Goal: Task Accomplishment & Management: Manage account settings

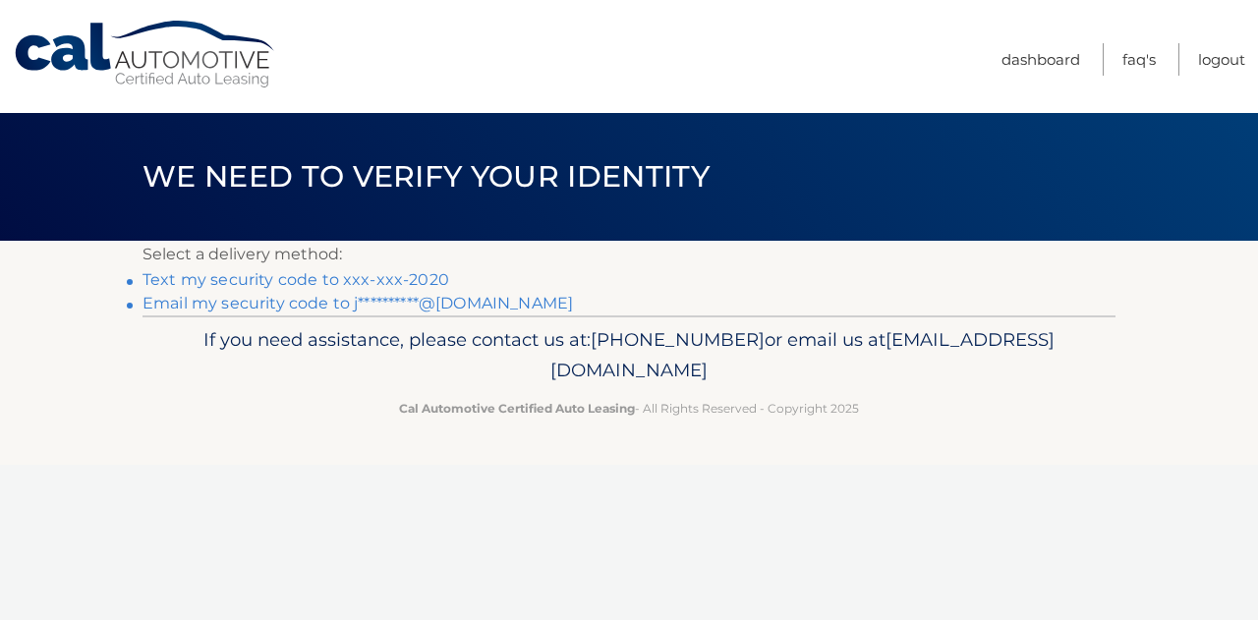
click at [373, 282] on link "Text my security code to xxx-xxx-2020" at bounding box center [296, 279] width 307 height 19
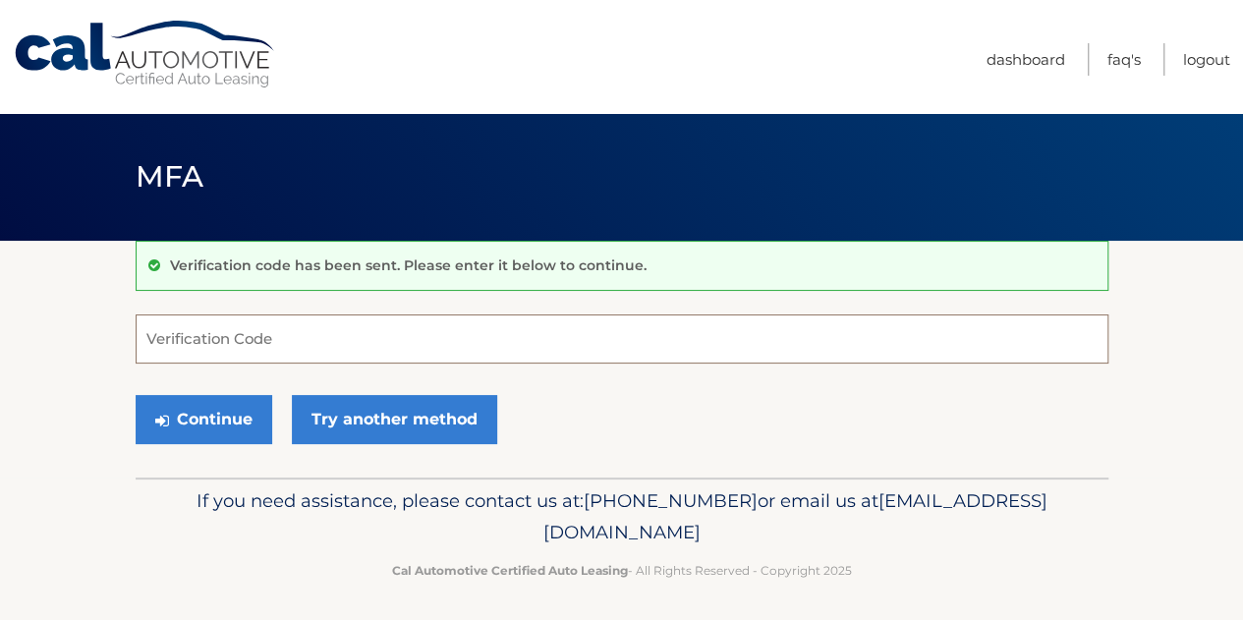
click at [350, 351] on input "Verification Code" at bounding box center [622, 339] width 973 height 49
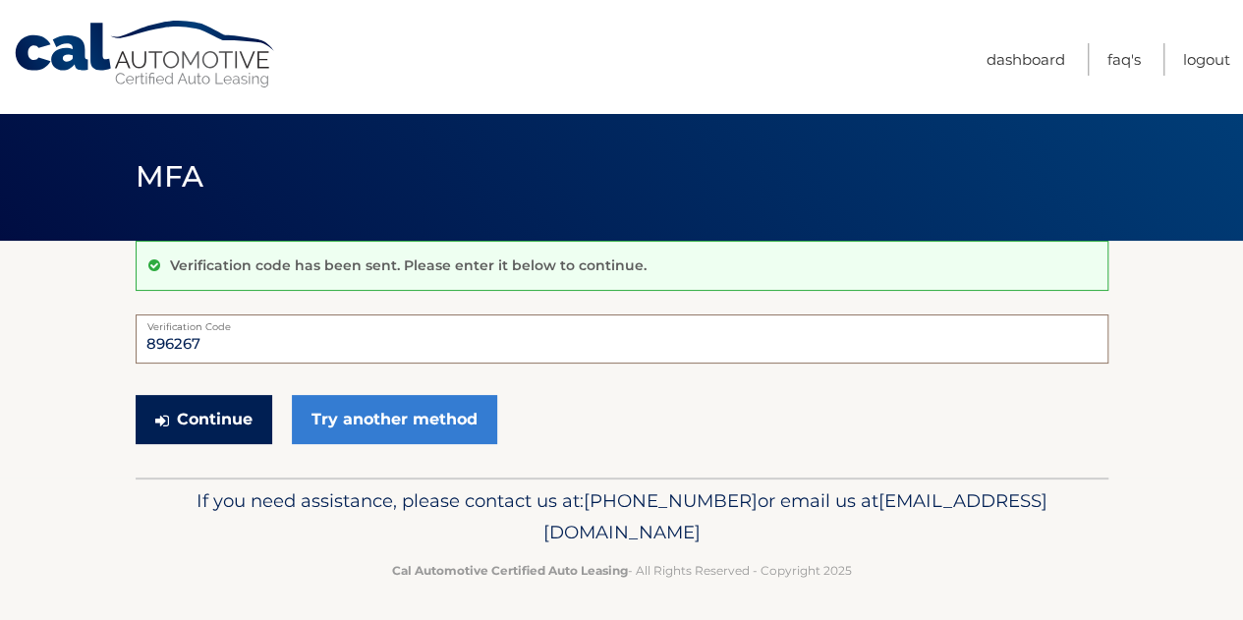
type input "896267"
click at [234, 413] on button "Continue" at bounding box center [204, 419] width 137 height 49
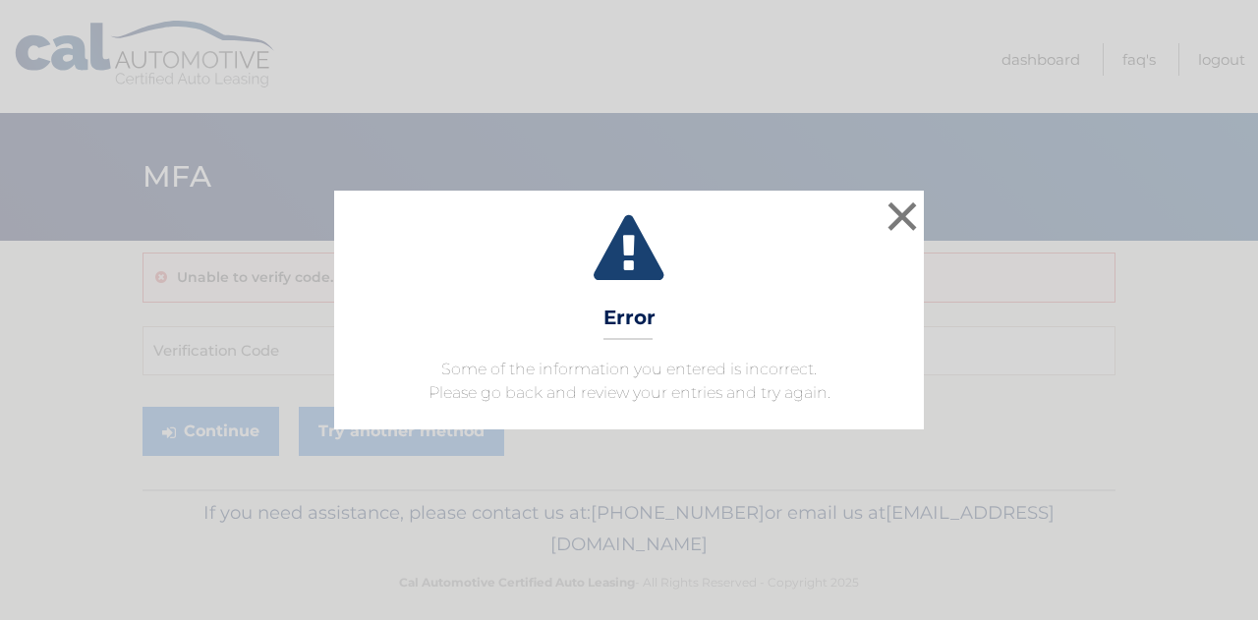
click at [273, 333] on div "× Error Some of the information you entered is incorrect. Please go back and re…" at bounding box center [629, 310] width 1242 height 238
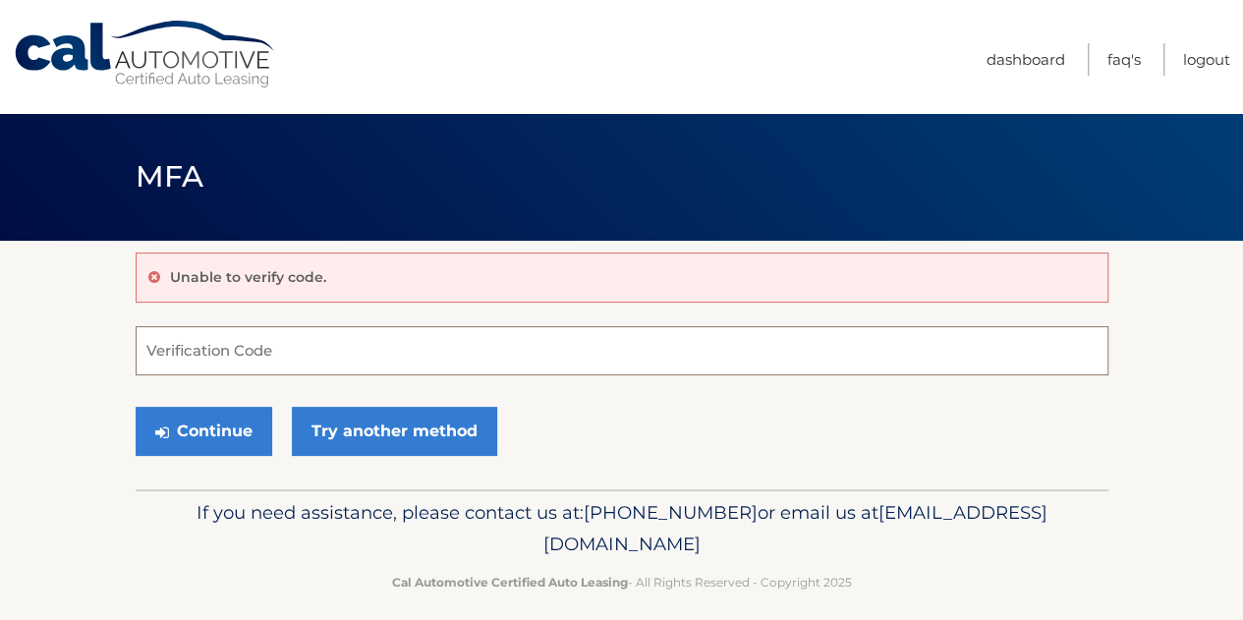
click at [275, 339] on input "Verification Code" at bounding box center [622, 350] width 973 height 49
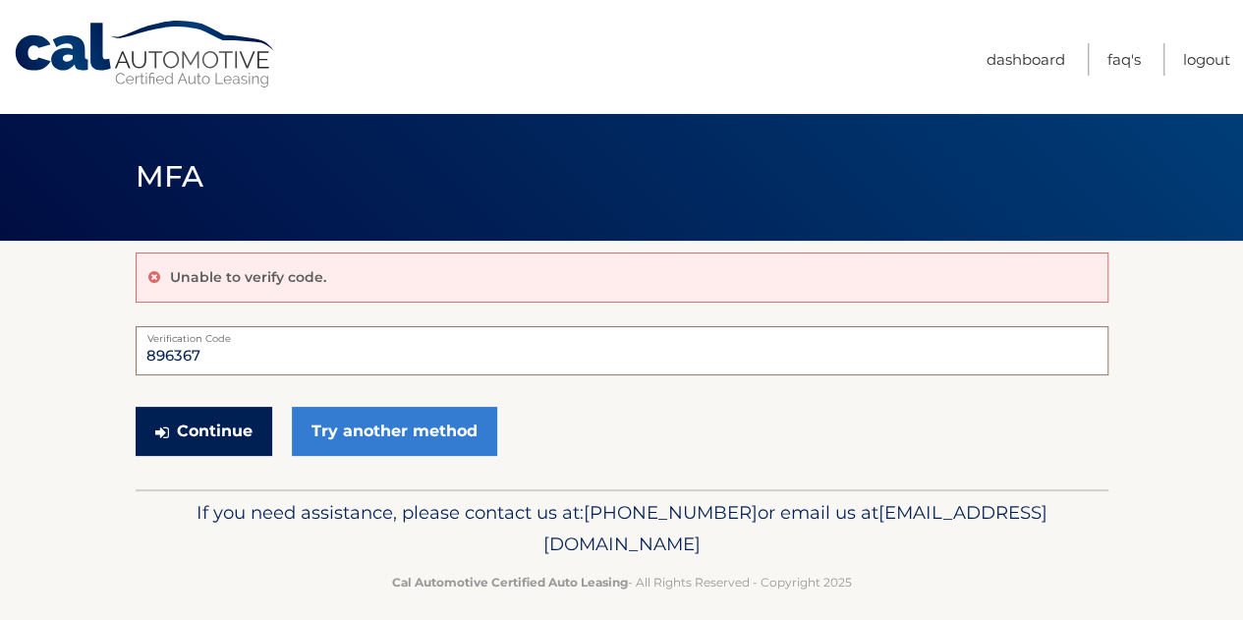
type input "896367"
click at [226, 431] on button "Continue" at bounding box center [204, 431] width 137 height 49
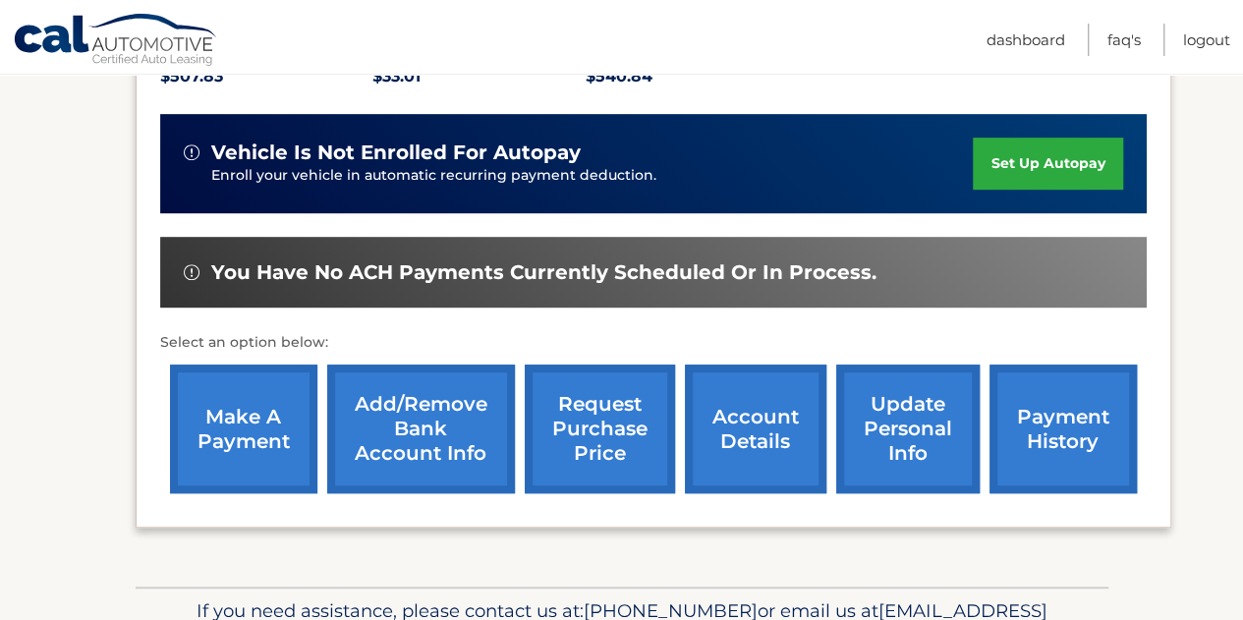
scroll to position [519, 0]
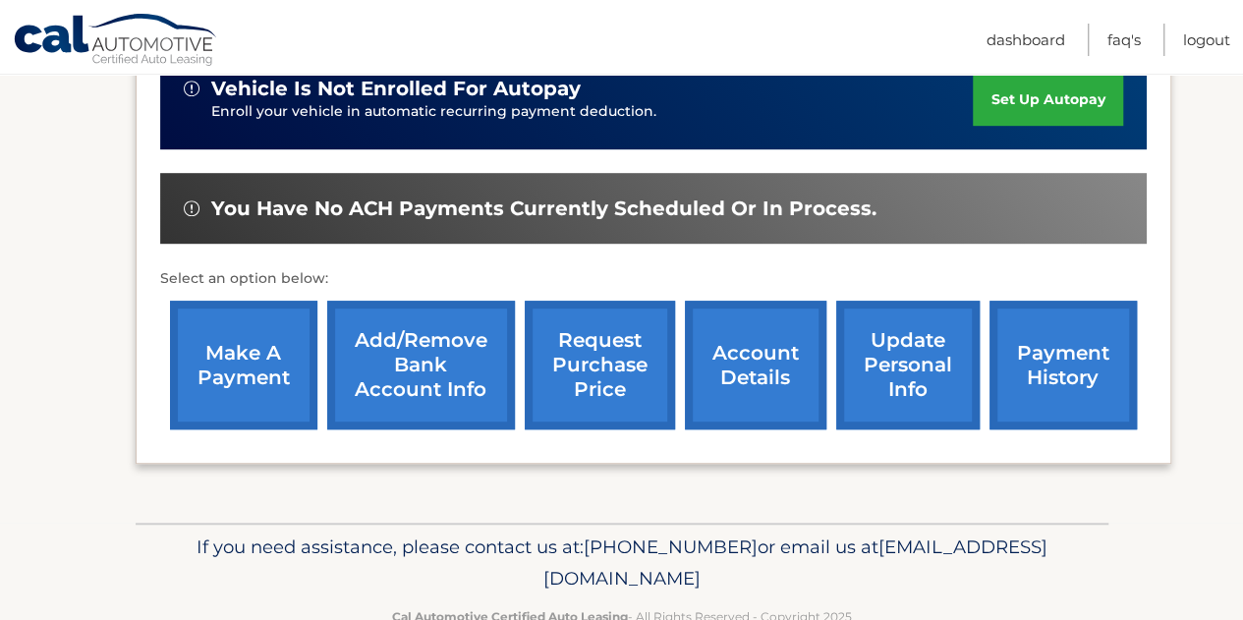
click at [757, 384] on link "account details" at bounding box center [756, 365] width 142 height 129
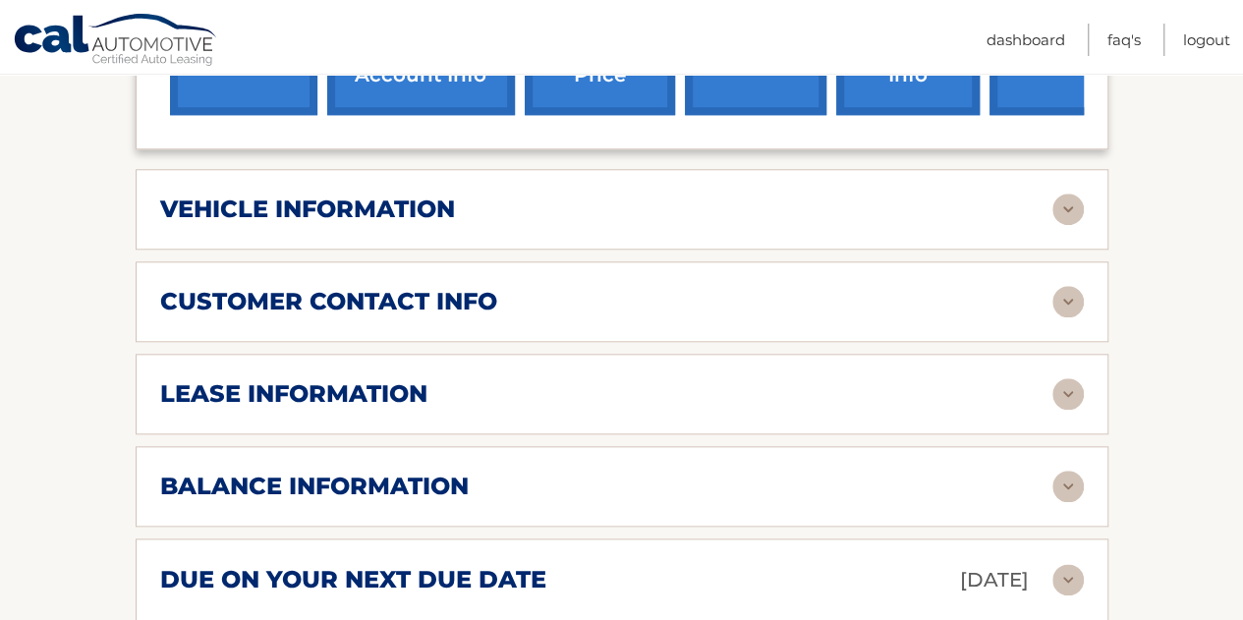
scroll to position [862, 0]
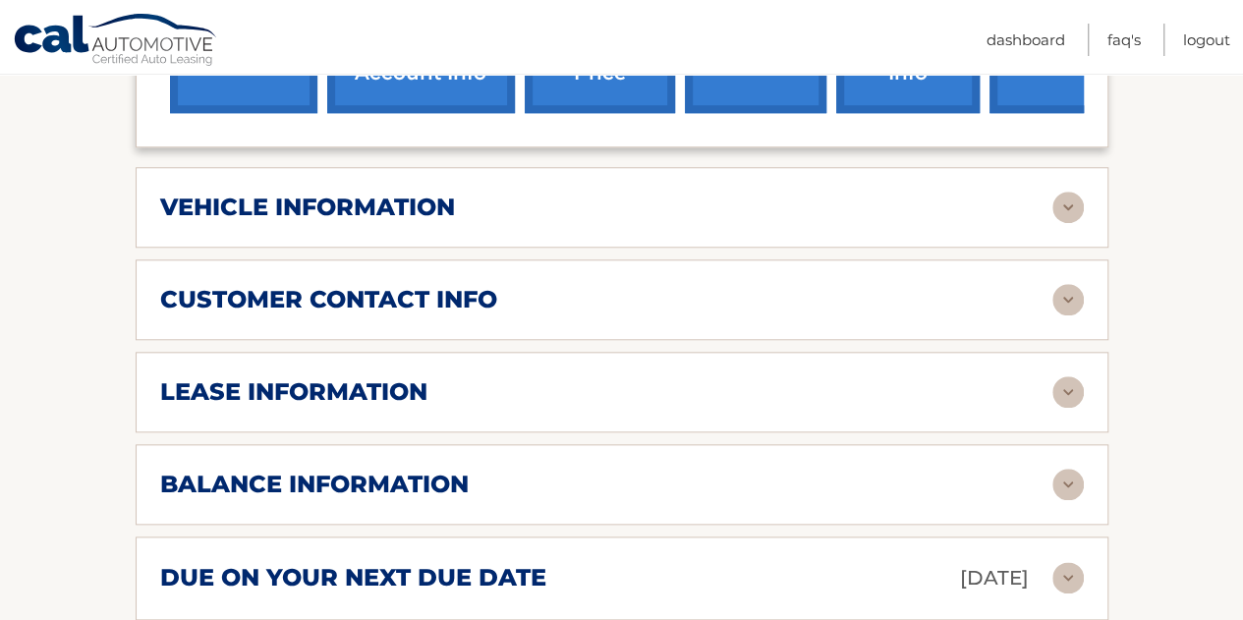
click at [1074, 292] on img at bounding box center [1068, 299] width 31 height 31
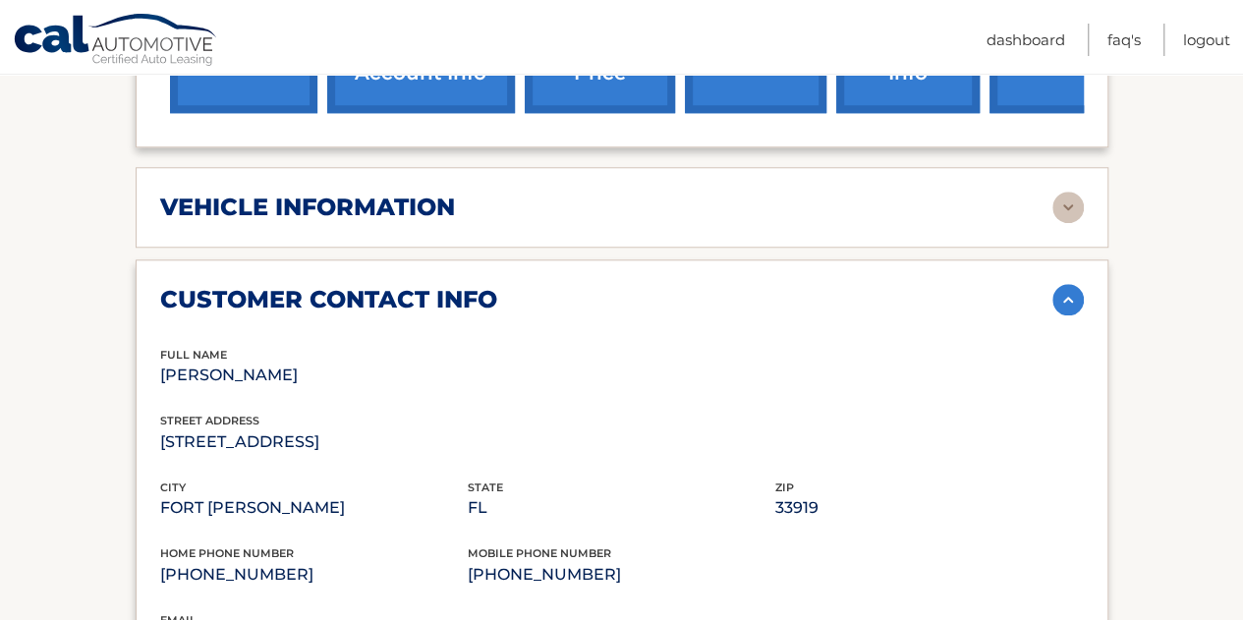
drag, startPoint x: 1238, startPoint y: 326, endPoint x: 1234, endPoint y: 383, distance: 57.1
click at [1234, 383] on section "Account Details | #44455710561 Back to Dashboard Manage Your Lease lease accoun…" at bounding box center [621, 404] width 1243 height 2051
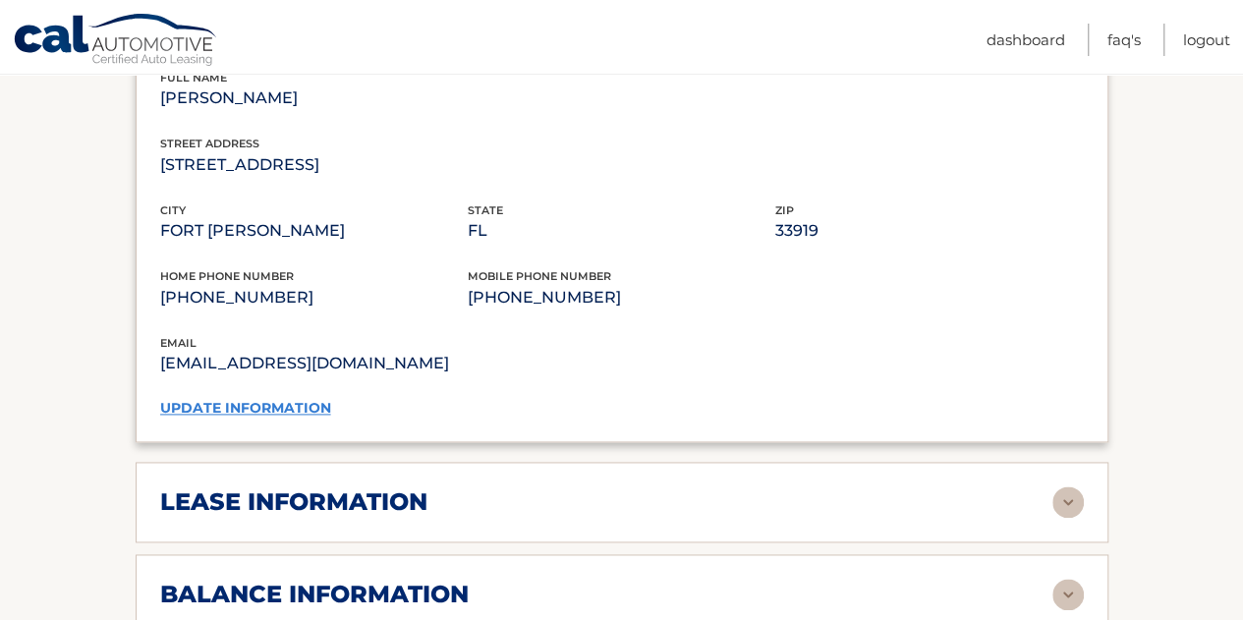
scroll to position [1144, 0]
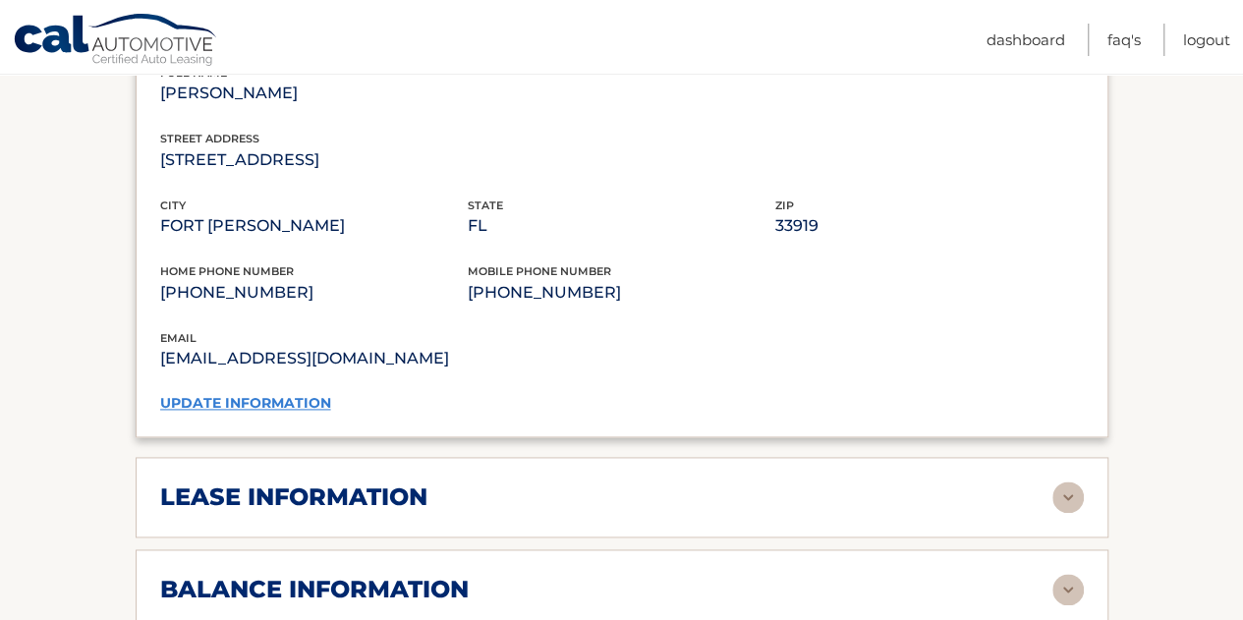
click at [264, 394] on link "update information" at bounding box center [245, 403] width 171 height 18
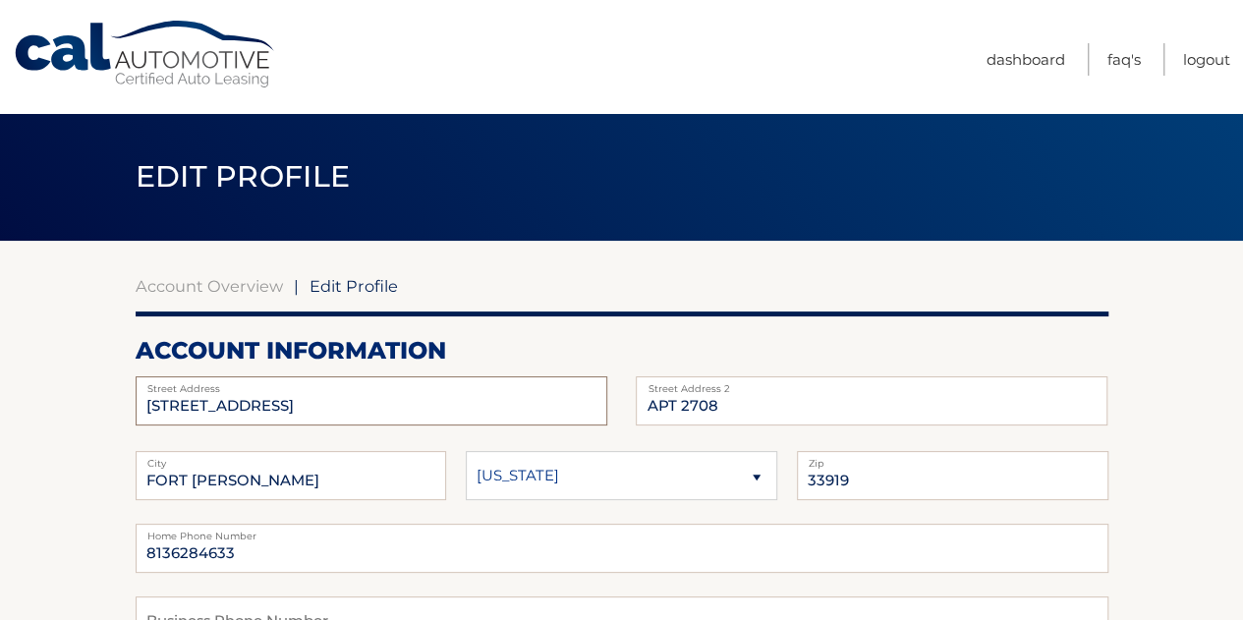
click at [264, 394] on input "[STREET_ADDRESS]" at bounding box center [372, 400] width 472 height 49
type input "9"
type input "17620 Monte Isola Way"
click at [721, 402] on input "APT 2708" at bounding box center [872, 400] width 472 height 49
type input "A"
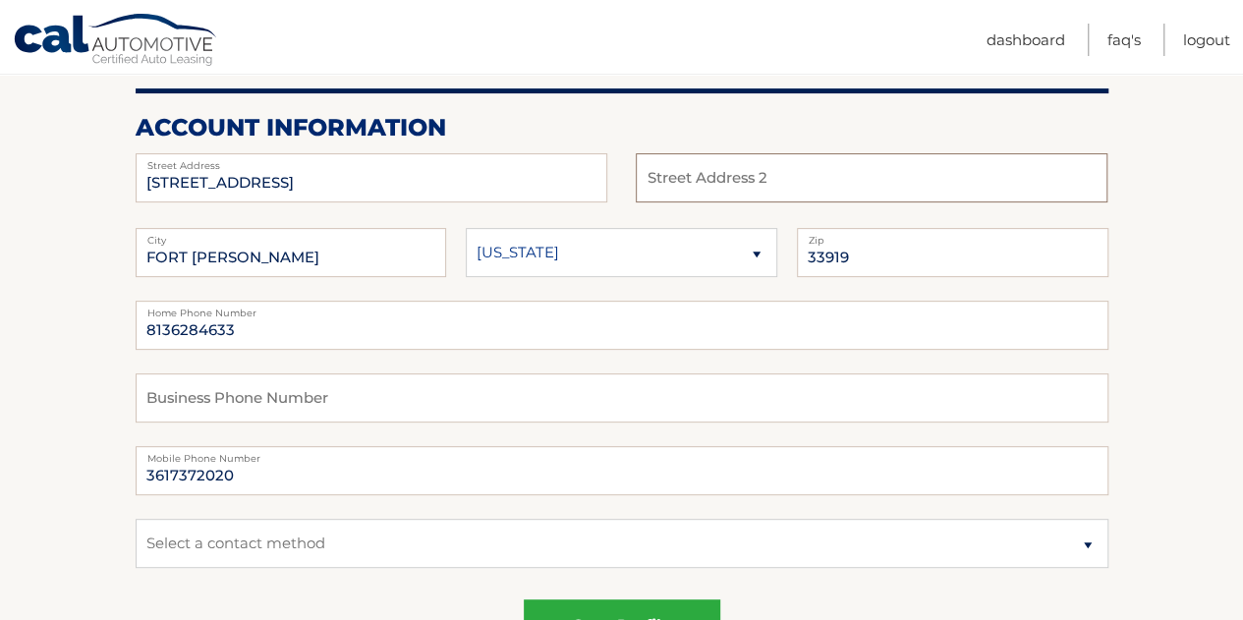
scroll to position [225, 0]
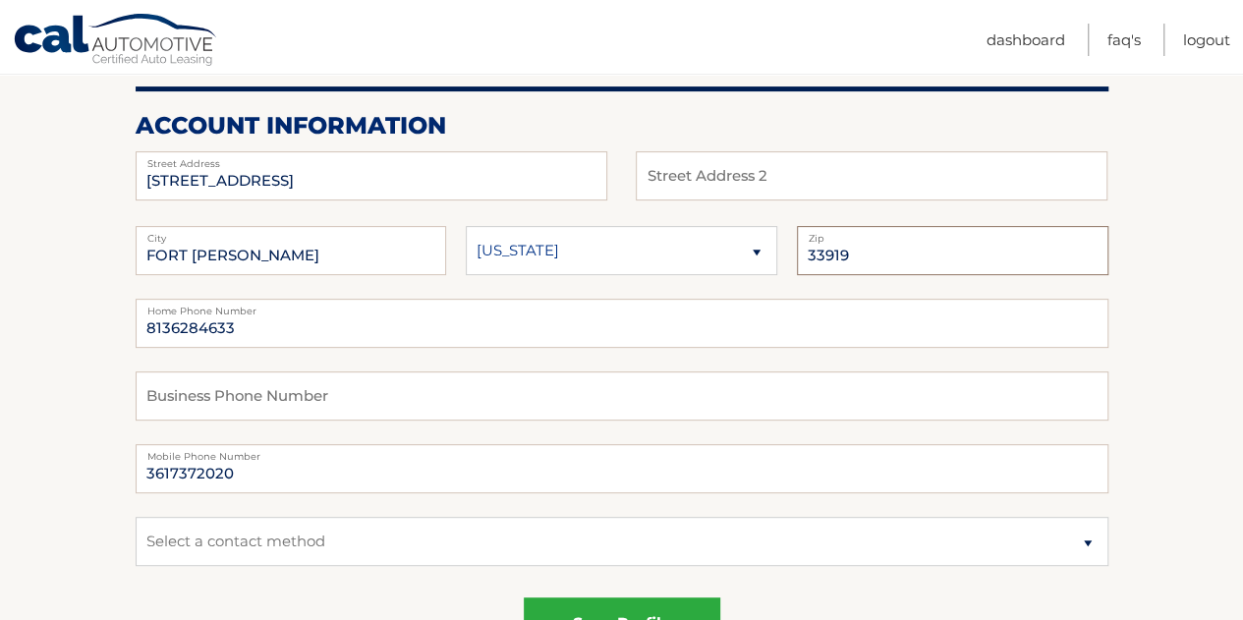
click at [928, 258] on input "33919" at bounding box center [953, 250] width 312 height 49
type input "33917"
click at [148, 262] on input "FORT MYERS" at bounding box center [292, 250] width 312 height 49
type input "NORTH FORT MYERS"
click at [258, 327] on input "8136284633" at bounding box center [622, 323] width 973 height 49
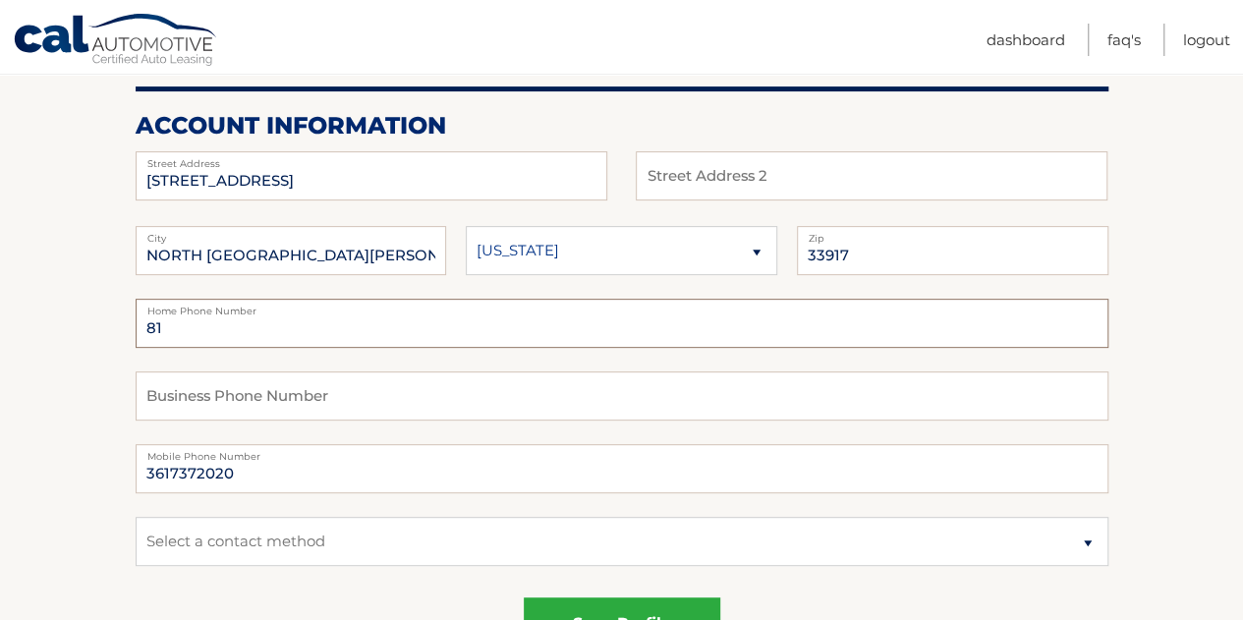
type input "8"
click at [574, 339] on input "3617372020" at bounding box center [622, 323] width 973 height 49
type input "3617372020"
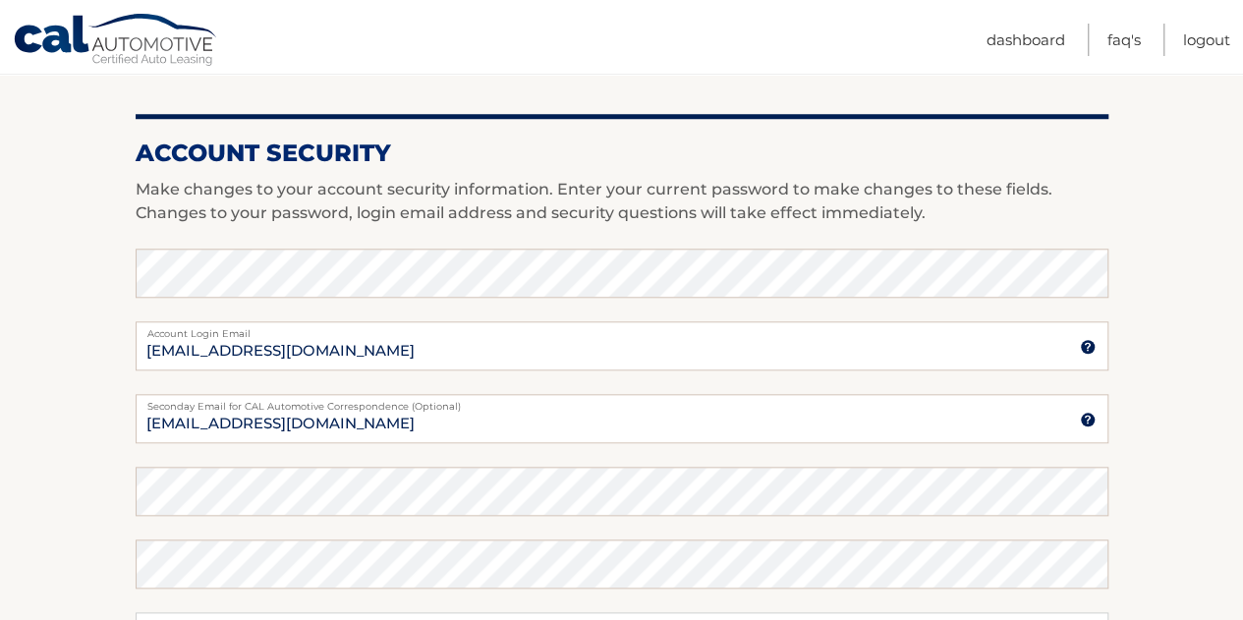
scroll to position [828, 0]
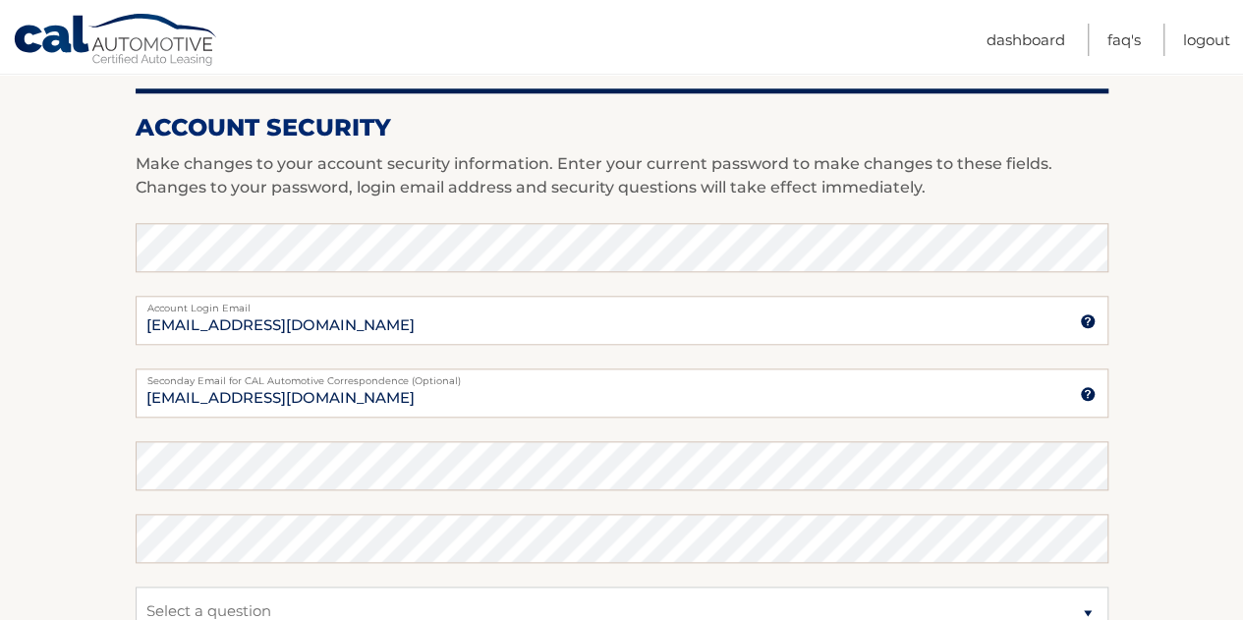
click at [373, 212] on div "Account Security Make changes to your account security information. Enter your …" at bounding box center [622, 489] width 973 height 803
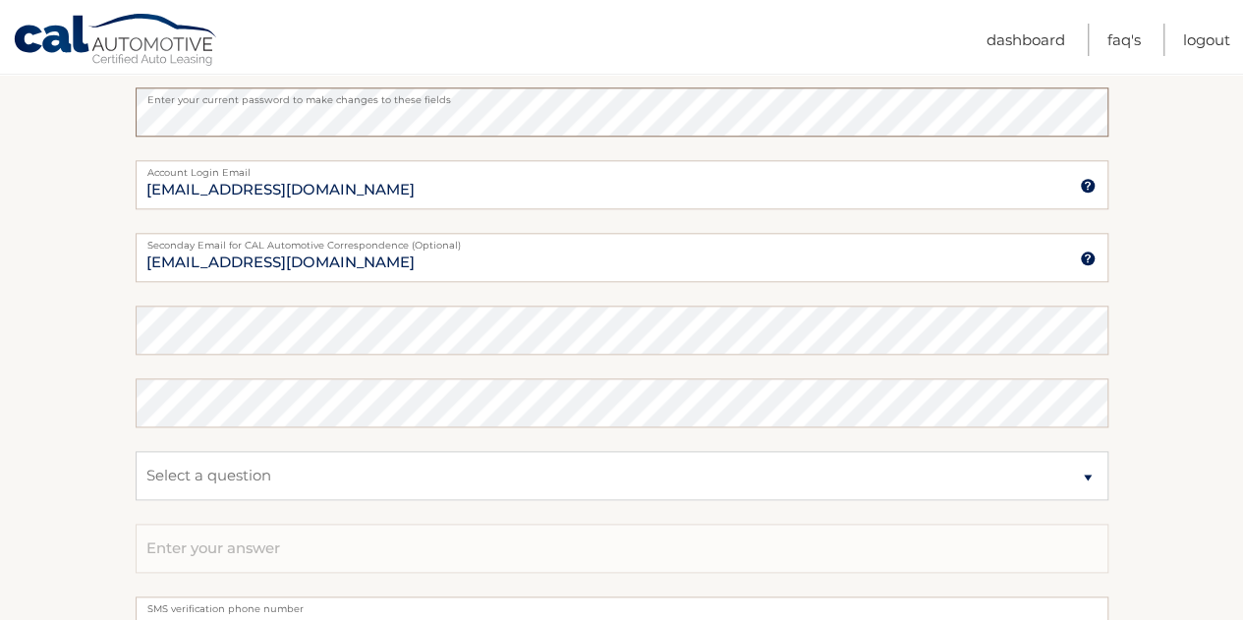
scroll to position [965, 0]
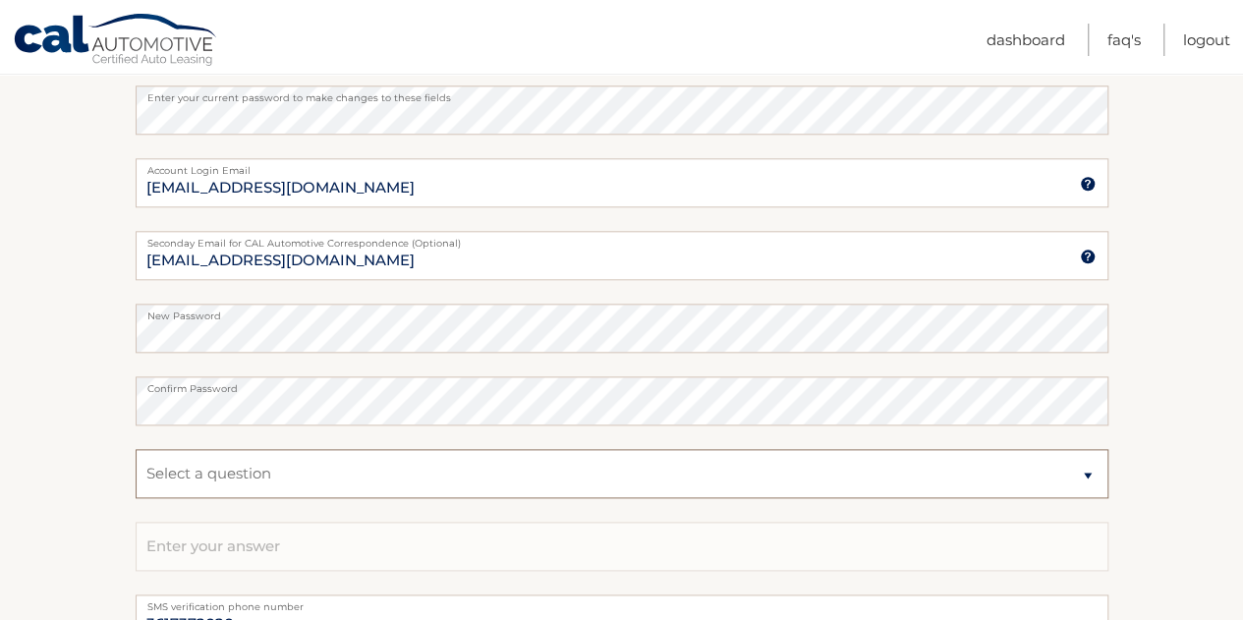
click at [926, 455] on select "Select a question What was the name of your elementary school? What is your mot…" at bounding box center [622, 473] width 973 height 49
select select "4"
click at [136, 449] on select "Select a question What was the name of your elementary school? What is your mot…" at bounding box center [622, 473] width 973 height 49
click at [356, 539] on input "text" at bounding box center [622, 546] width 973 height 49
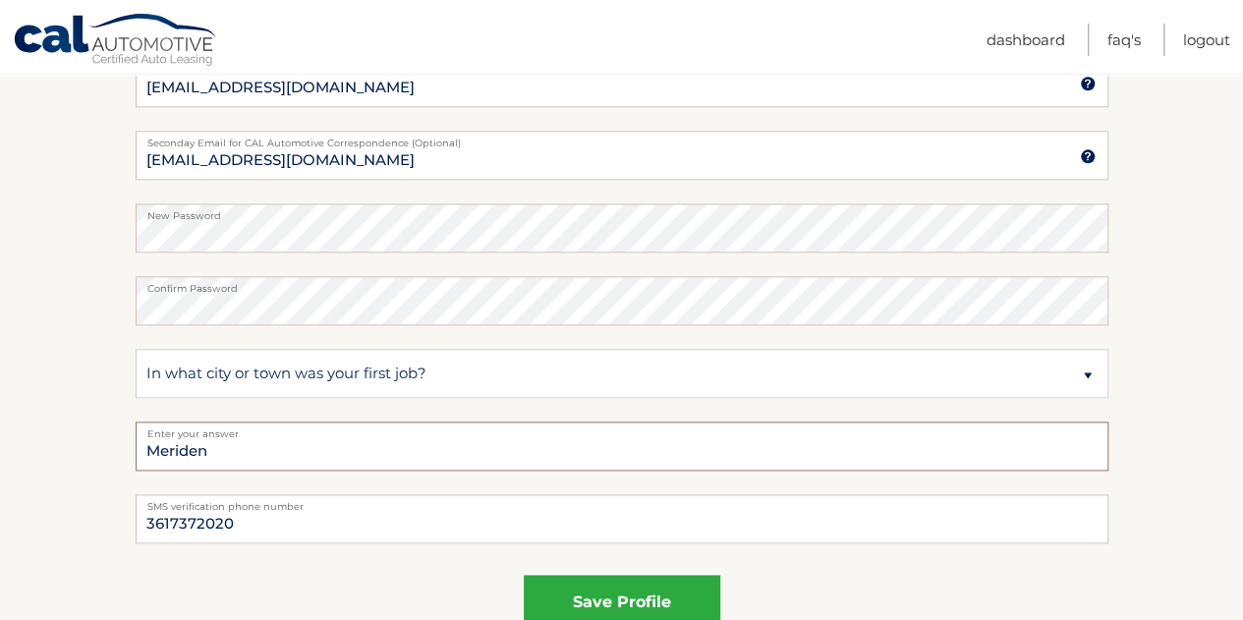
scroll to position [1255, 0]
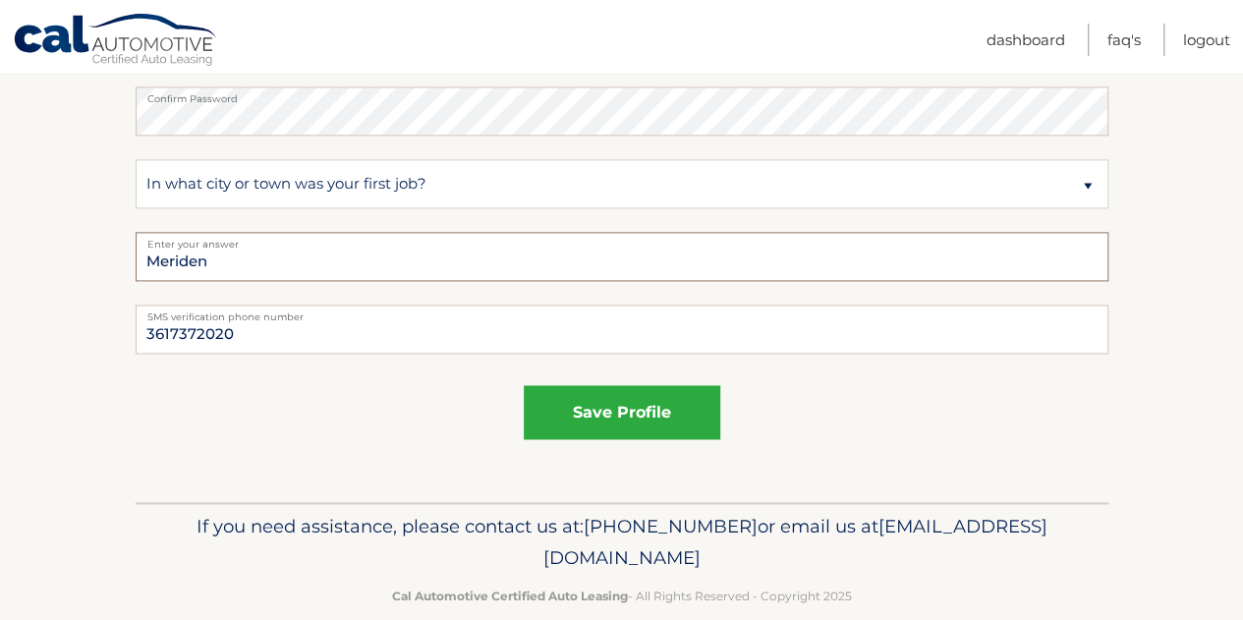
type input "Meriden"
click at [519, 180] on select "Select a question What was the name of your elementary school? What is your mot…" at bounding box center [622, 183] width 973 height 49
select select "2"
click at [136, 159] on select "Select a question What was the name of your elementary school? What is your mot…" at bounding box center [622, 183] width 973 height 49
click at [303, 267] on input "Meriden" at bounding box center [622, 256] width 973 height 49
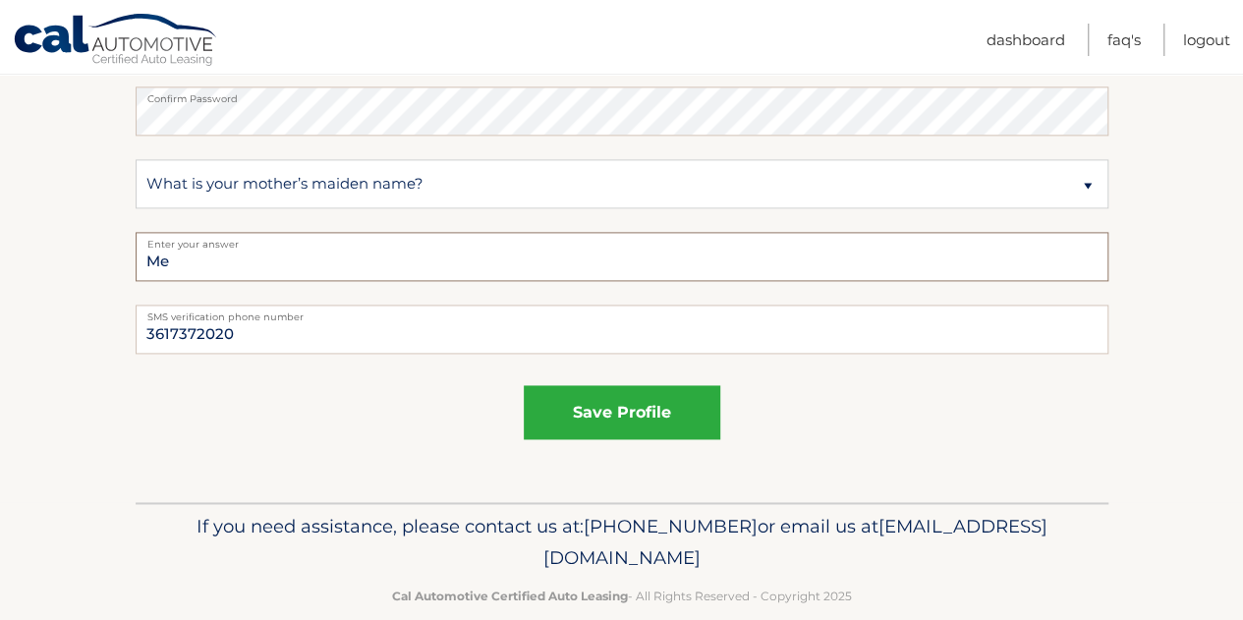
type input "M"
type input "Cardona"
click at [311, 373] on div "Account Security Make changes to your account security information. Enter your …" at bounding box center [622, 62] width 973 height 803
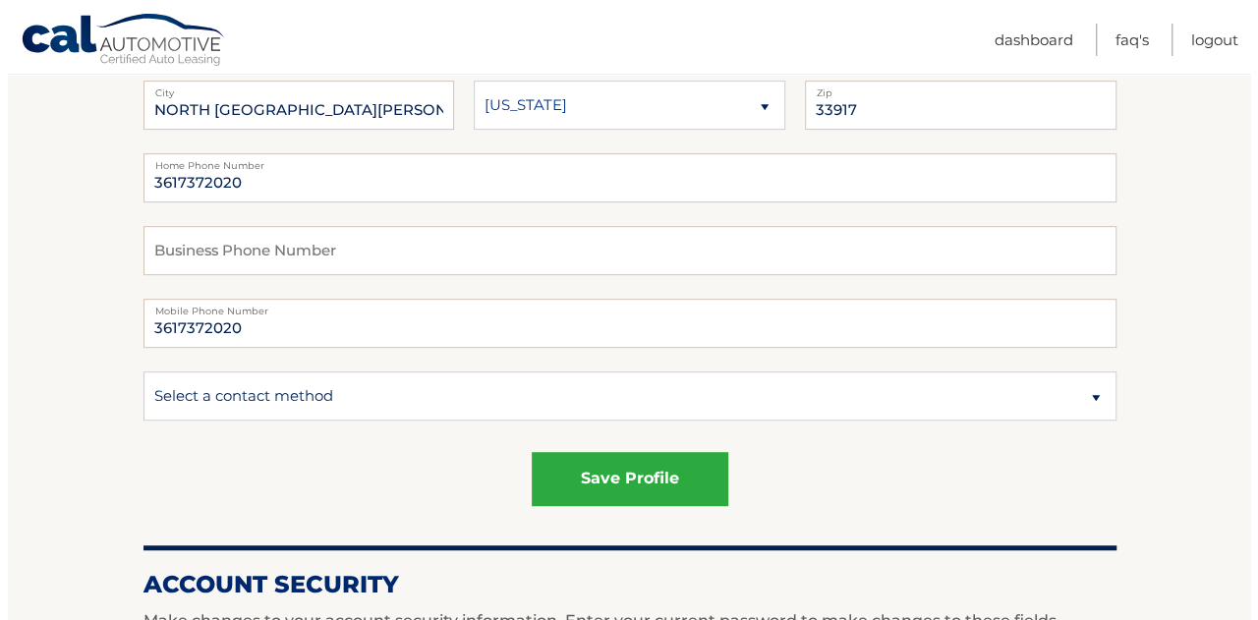
scroll to position [373, 0]
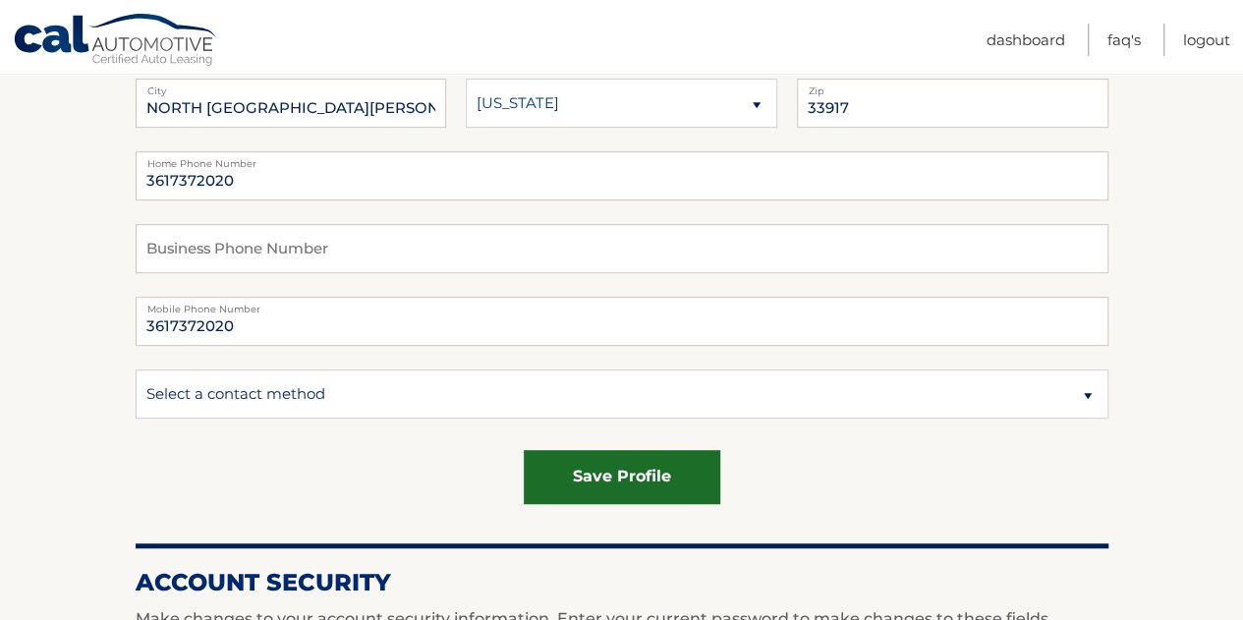
click at [627, 478] on button "save profile" at bounding box center [622, 477] width 197 height 54
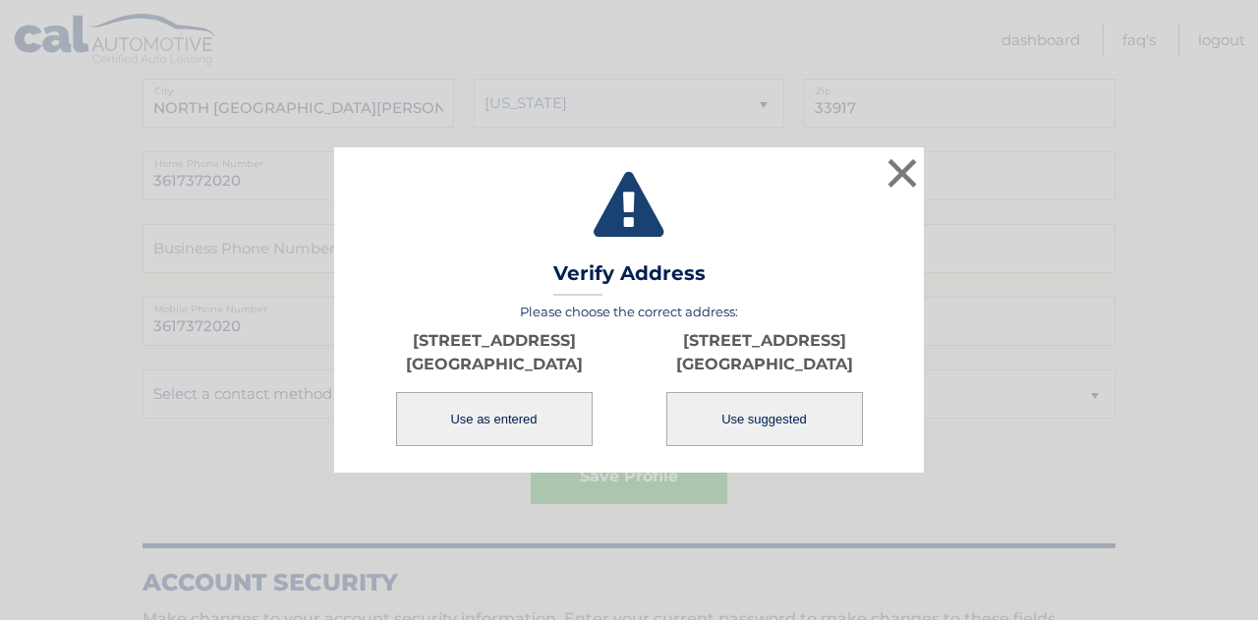
click at [766, 430] on button "Use suggested" at bounding box center [764, 419] width 197 height 54
type input "17620 MONTE ISOLA WAY"
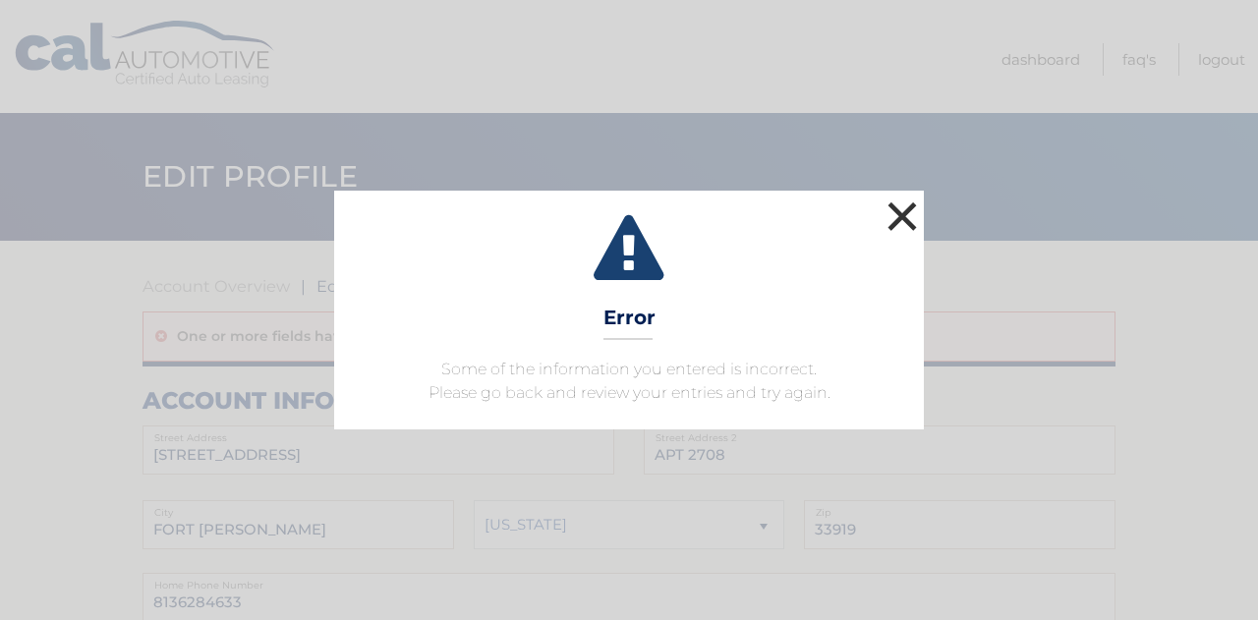
click at [898, 227] on button "×" at bounding box center [902, 216] width 39 height 39
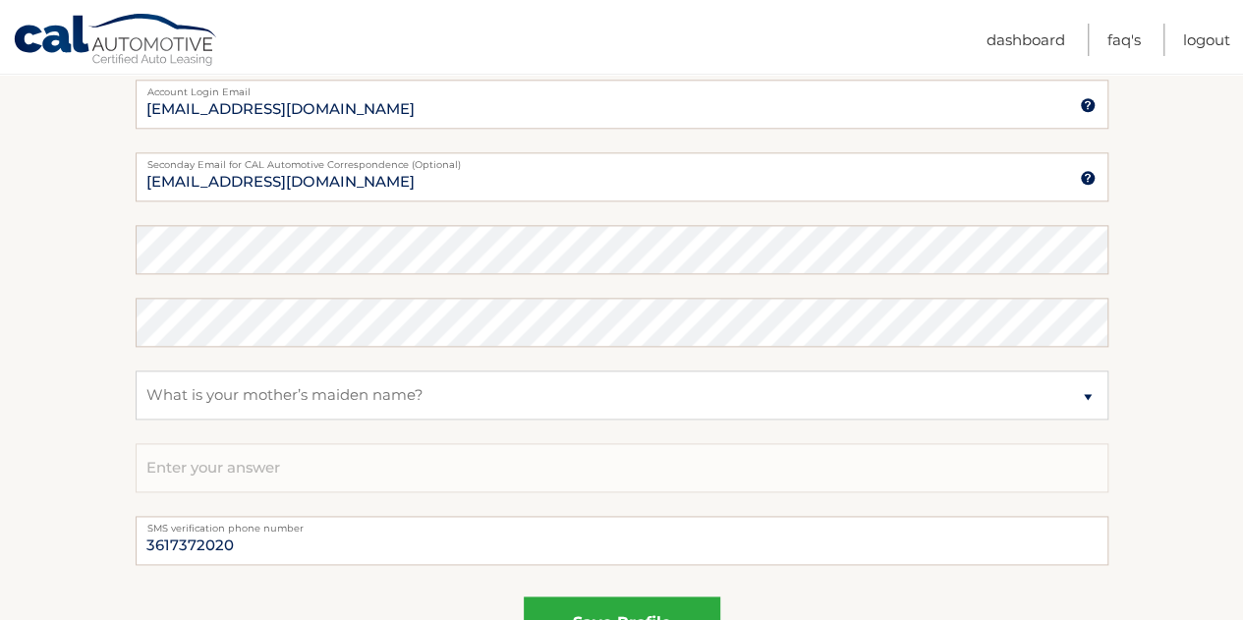
scroll to position [1335, 0]
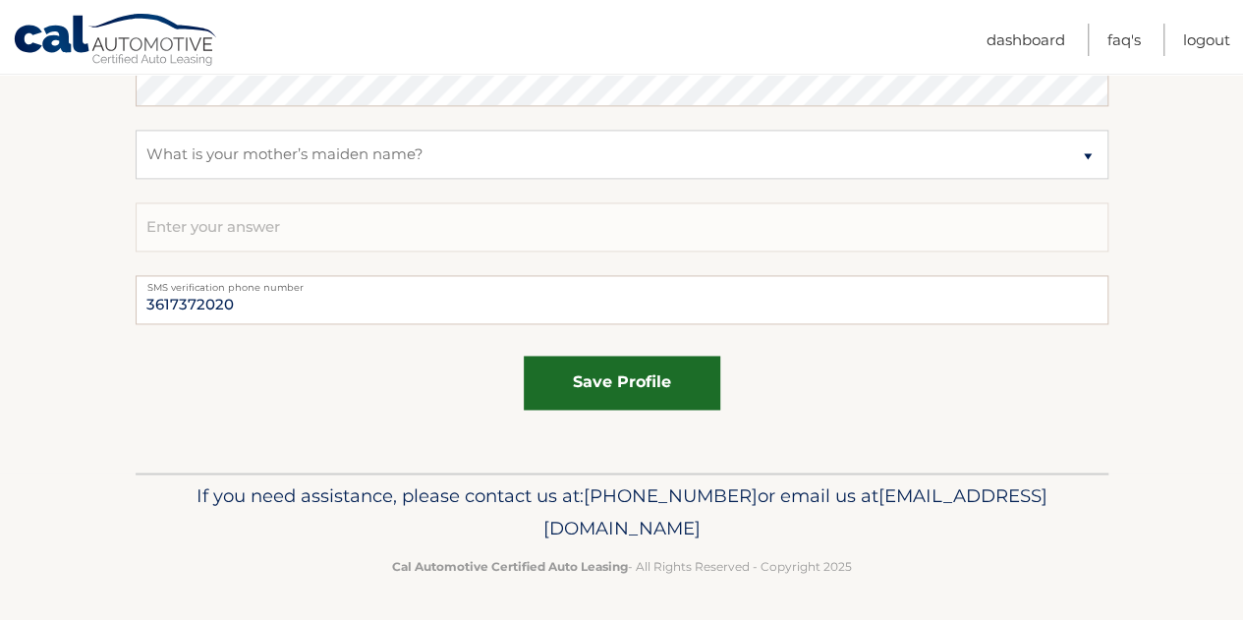
click at [597, 373] on button "save profile" at bounding box center [622, 383] width 197 height 54
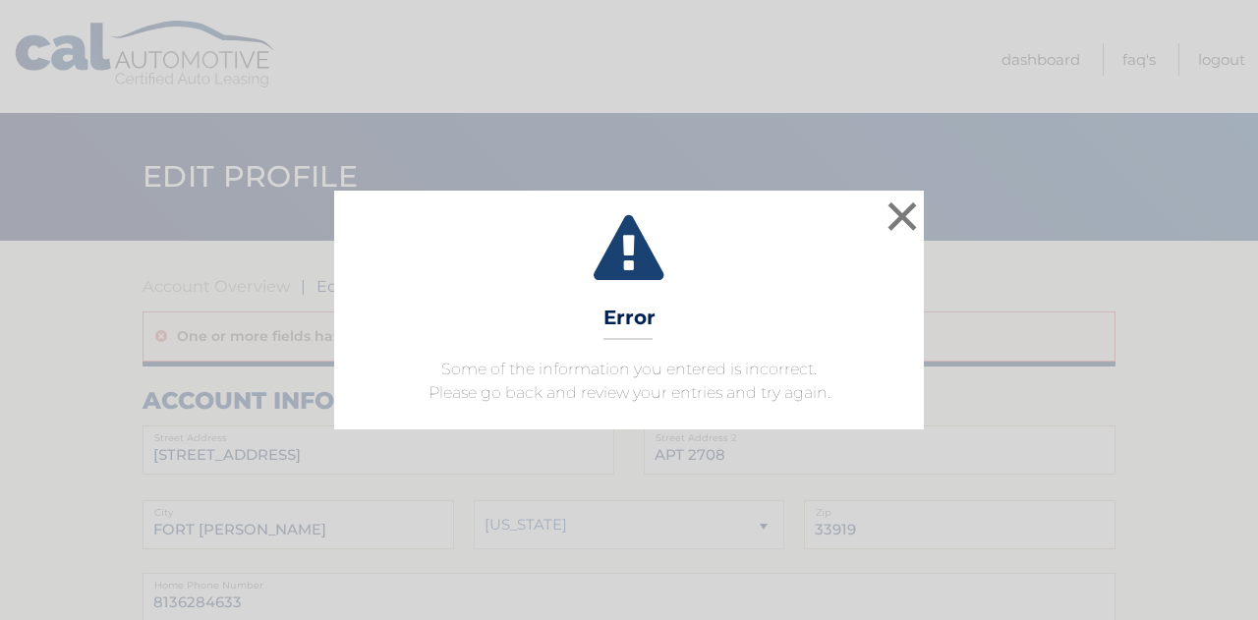
click at [597, 373] on span "Some of the information you entered is incorrect. Please go back and review you…" at bounding box center [630, 381] width 402 height 42
click at [903, 197] on button "×" at bounding box center [902, 216] width 39 height 39
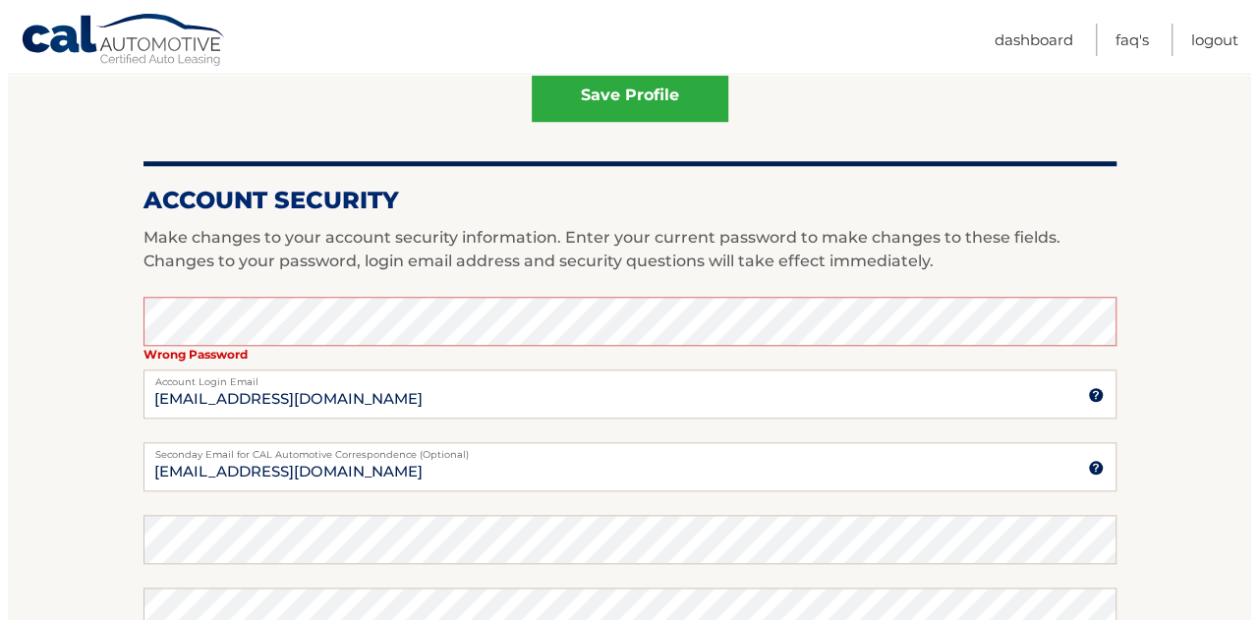
scroll to position [791, 0]
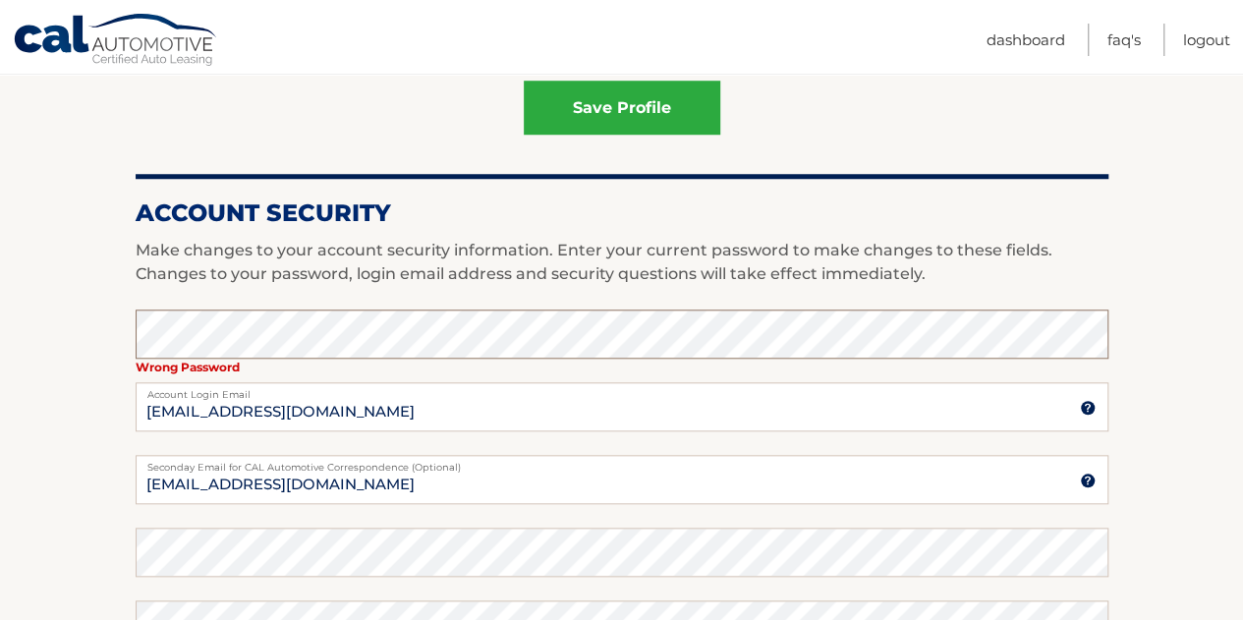
click at [524, 81] on button "save profile" at bounding box center [622, 108] width 197 height 54
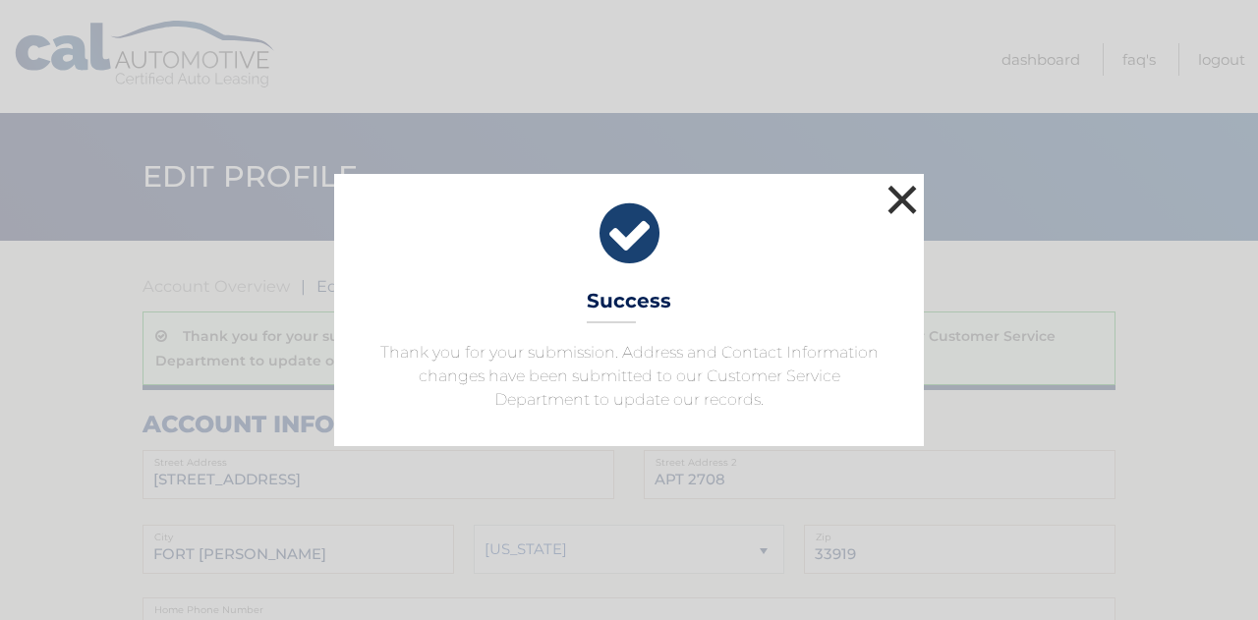
click at [902, 198] on button "×" at bounding box center [902, 199] width 39 height 39
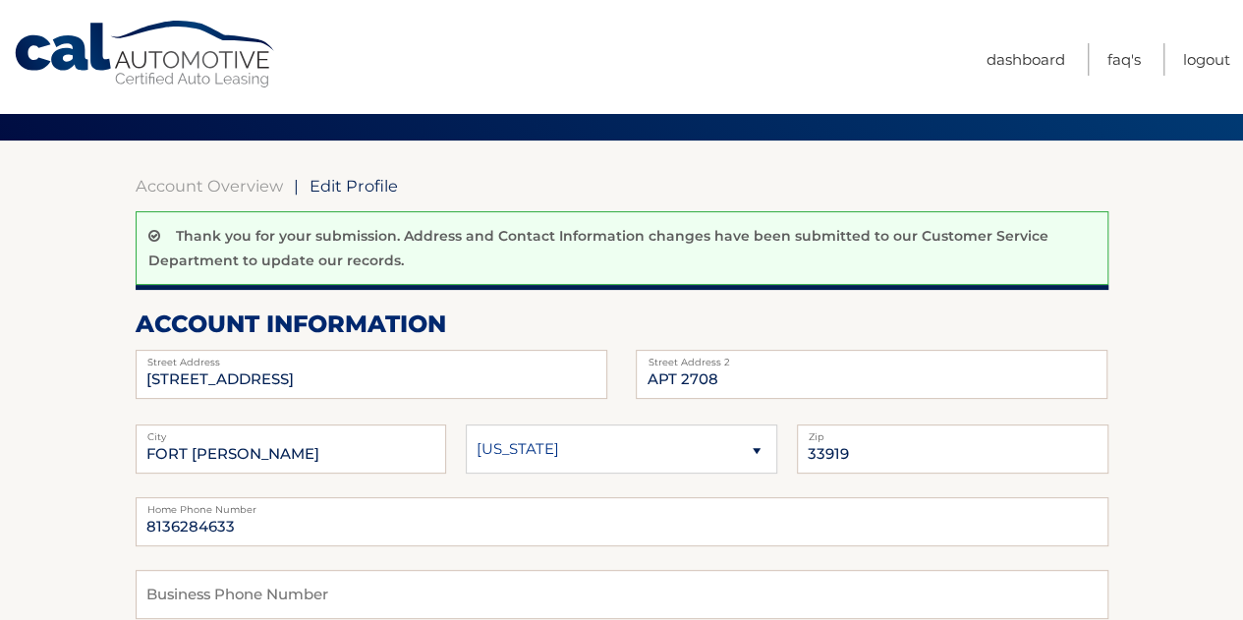
scroll to position [19, 0]
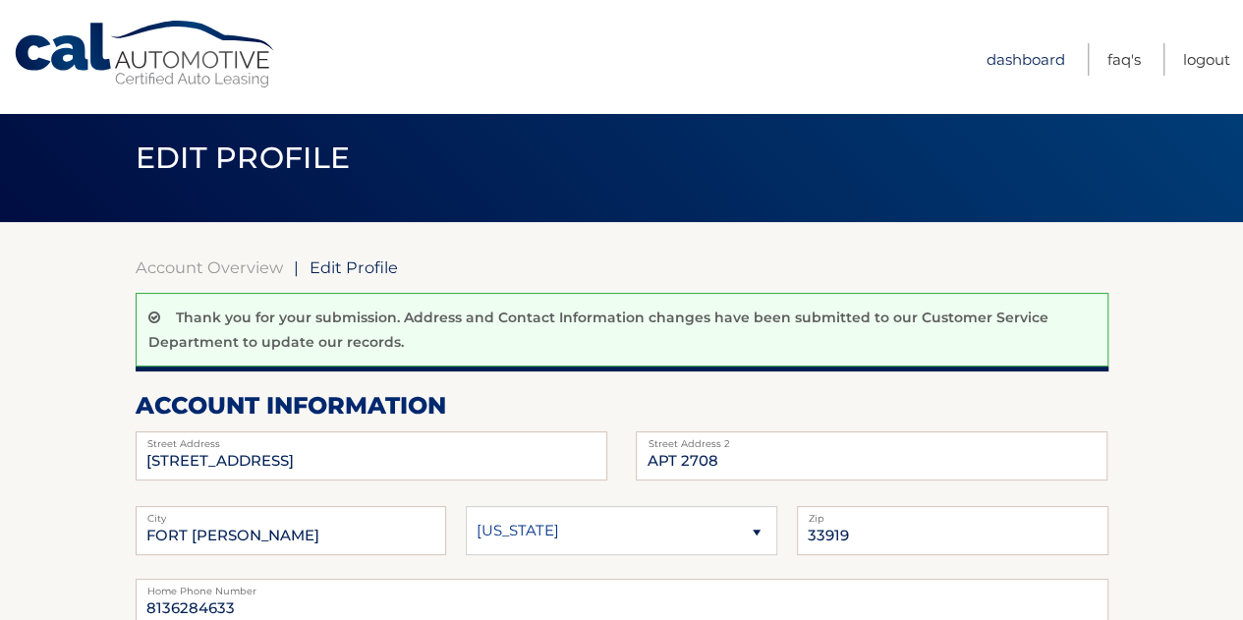
click at [1021, 50] on link "Dashboard" at bounding box center [1026, 59] width 79 height 32
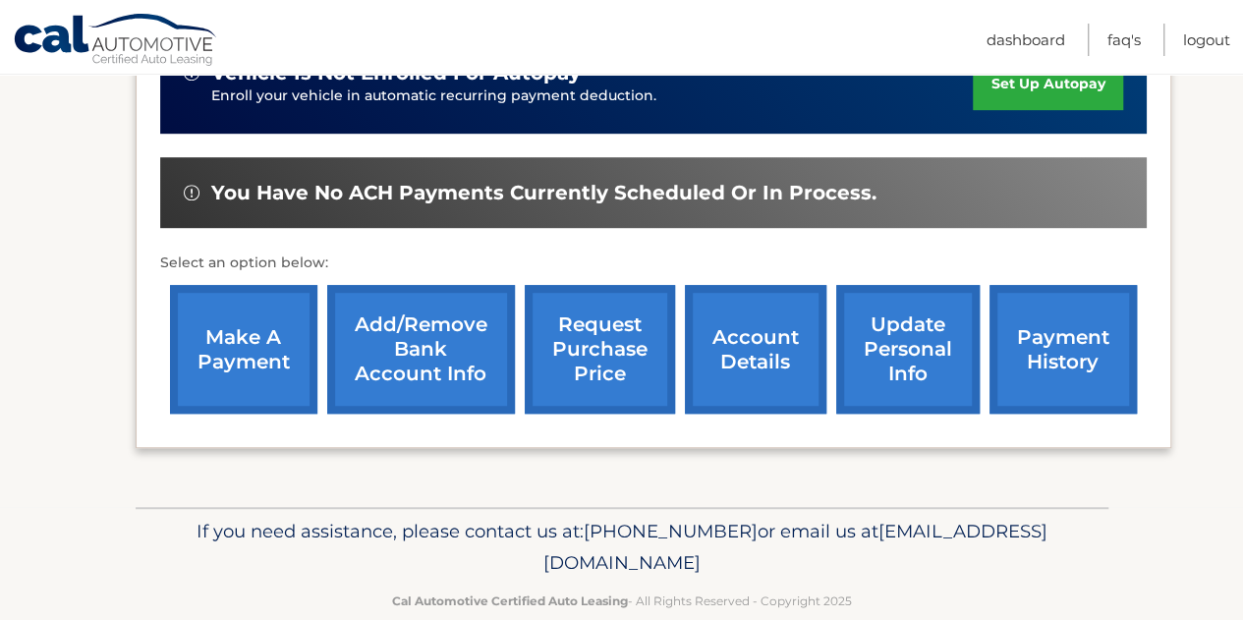
scroll to position [537, 0]
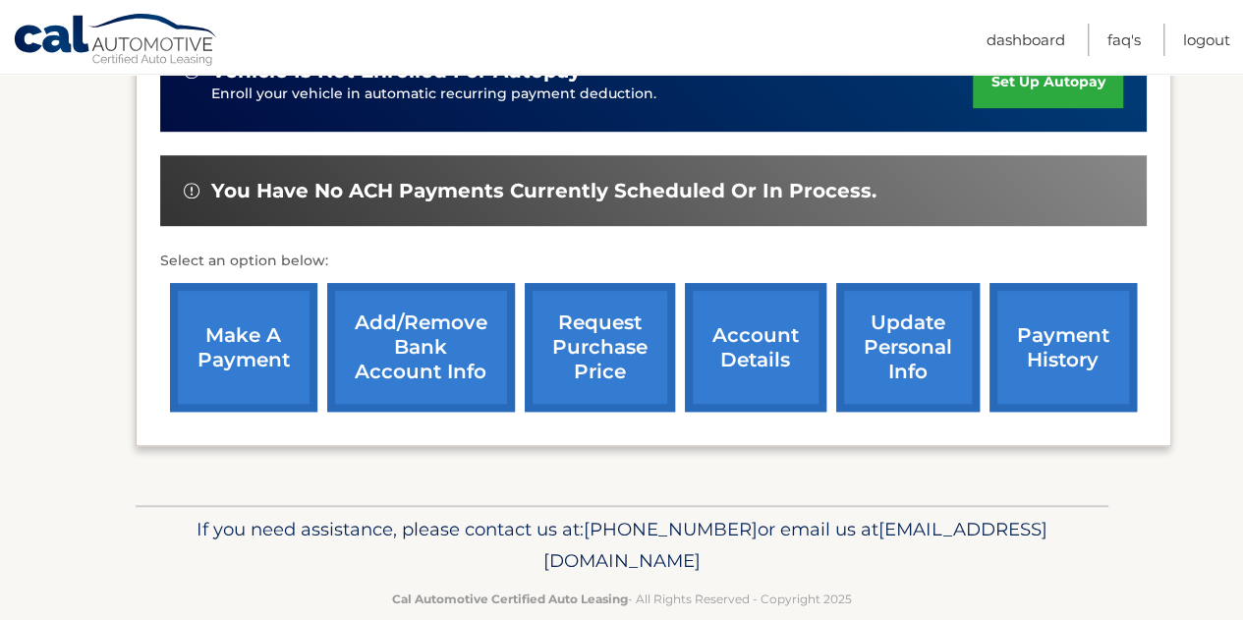
click at [751, 364] on link "account details" at bounding box center [756, 347] width 142 height 129
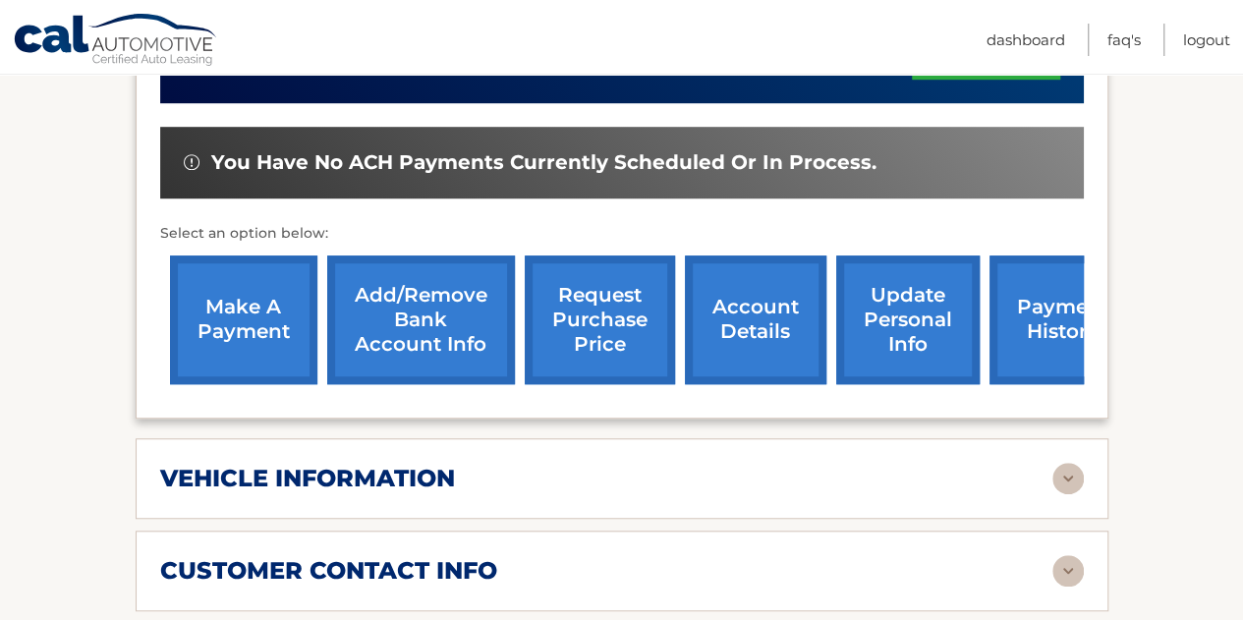
scroll to position [600, 0]
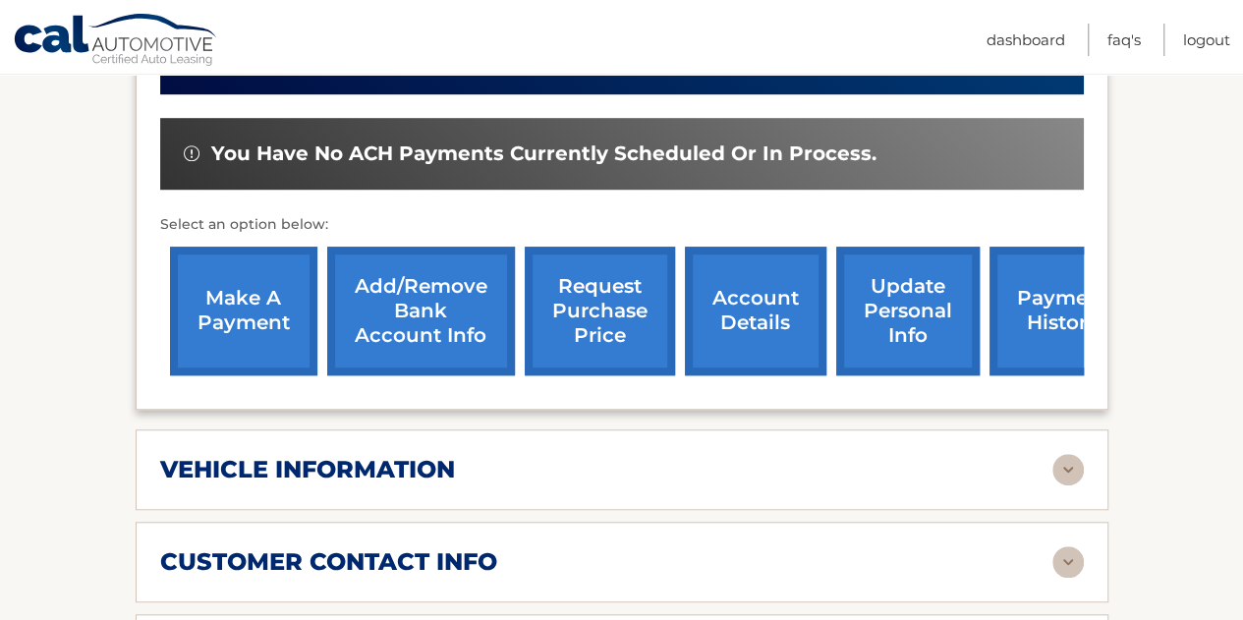
click at [1065, 551] on img at bounding box center [1068, 561] width 31 height 31
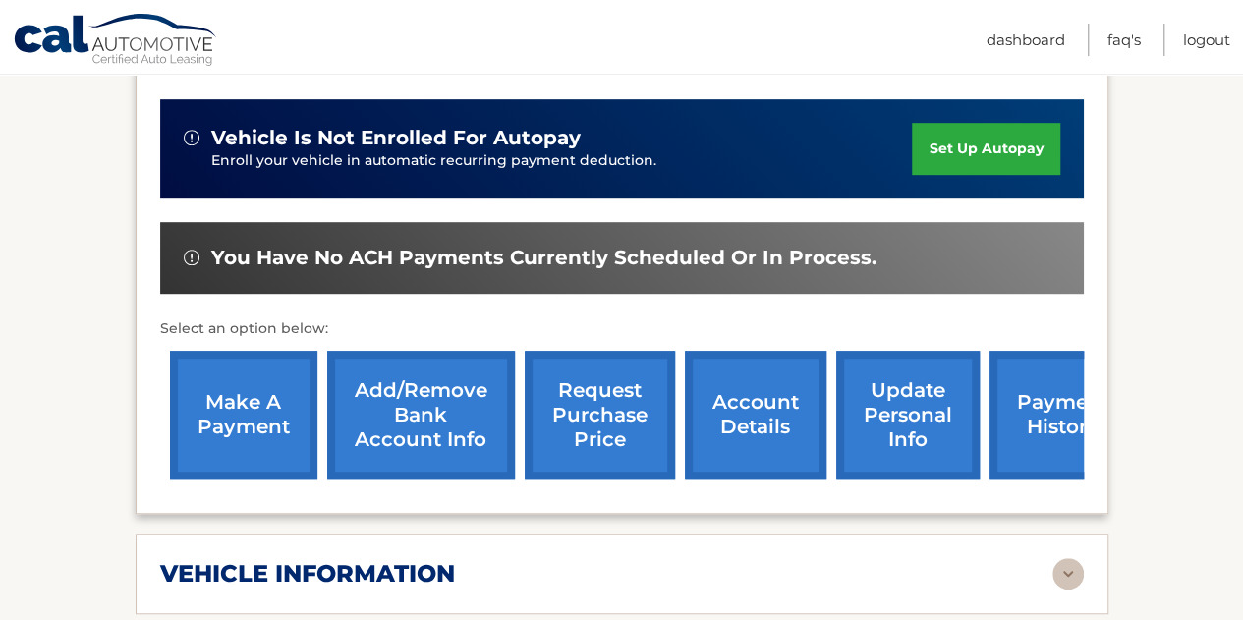
scroll to position [271, 0]
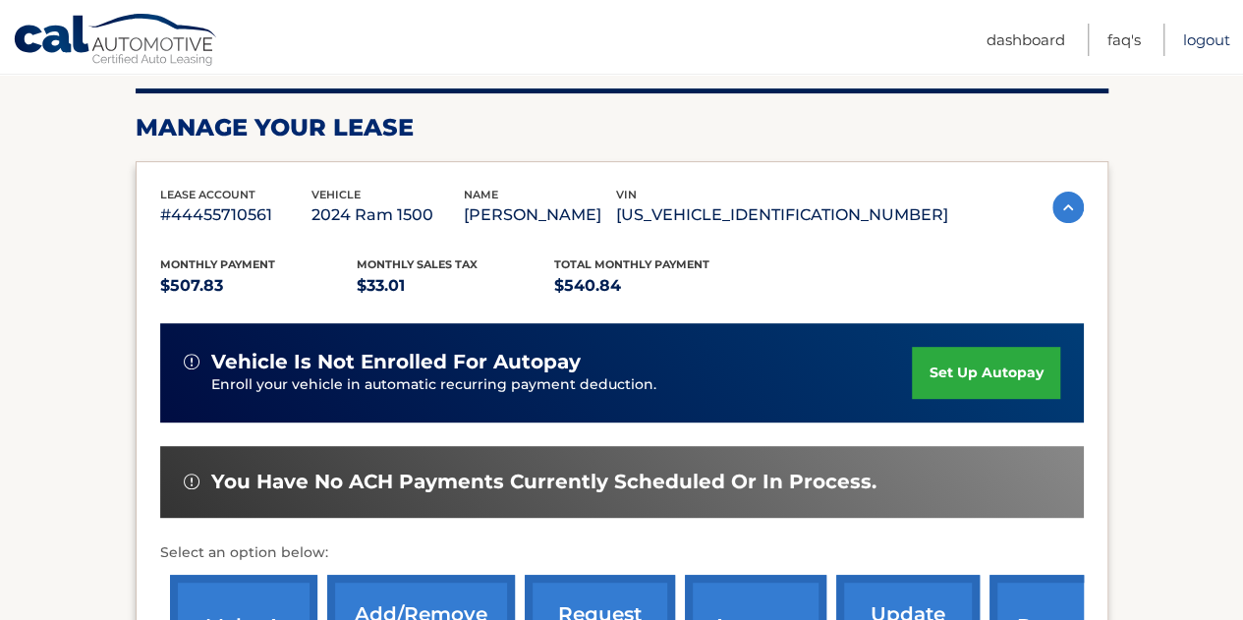
click at [1228, 40] on link "Logout" at bounding box center [1206, 40] width 47 height 32
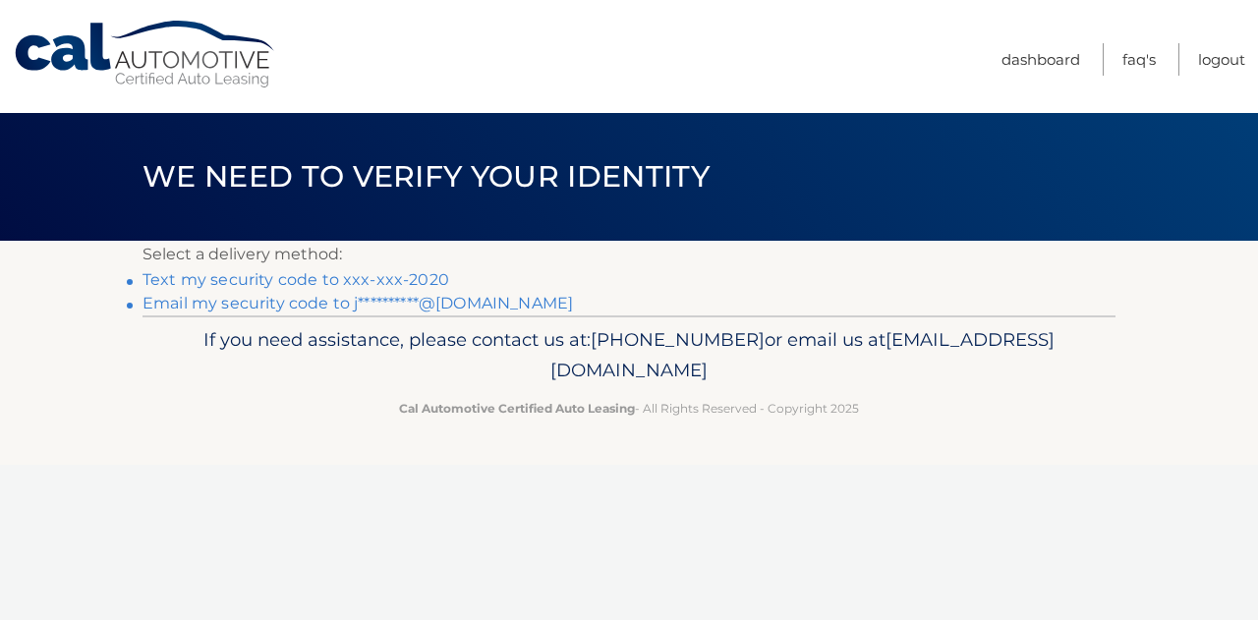
click at [348, 285] on link "Text my security code to xxx-xxx-2020" at bounding box center [296, 279] width 307 height 19
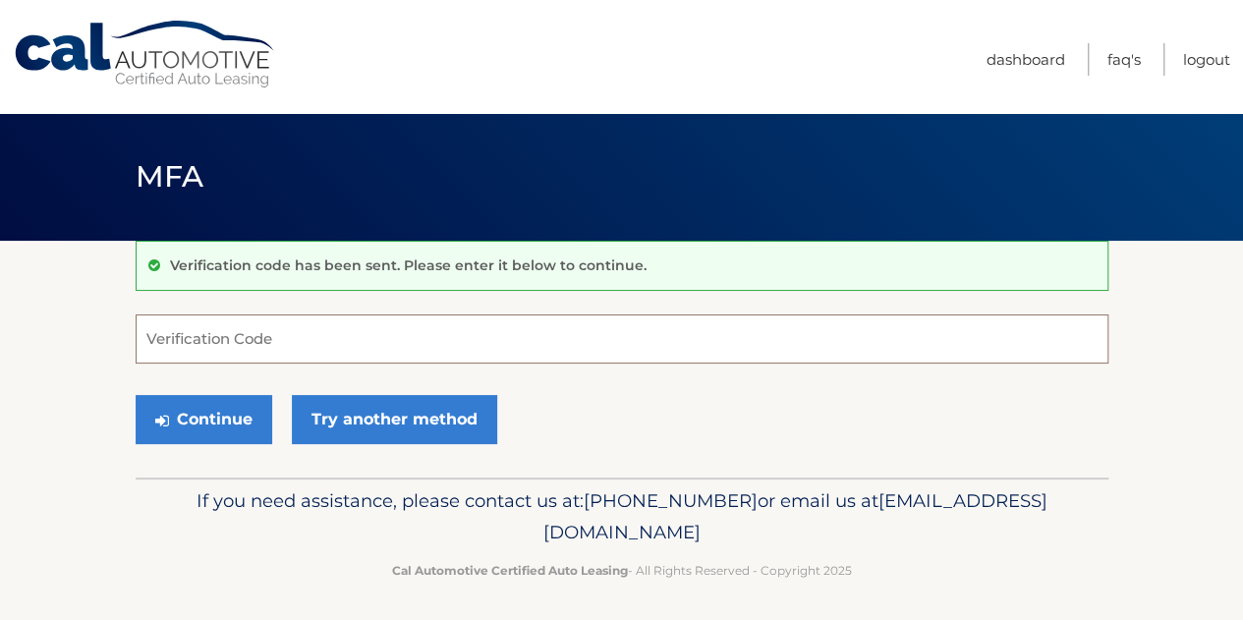
click at [388, 331] on input "Verification Code" at bounding box center [622, 339] width 973 height 49
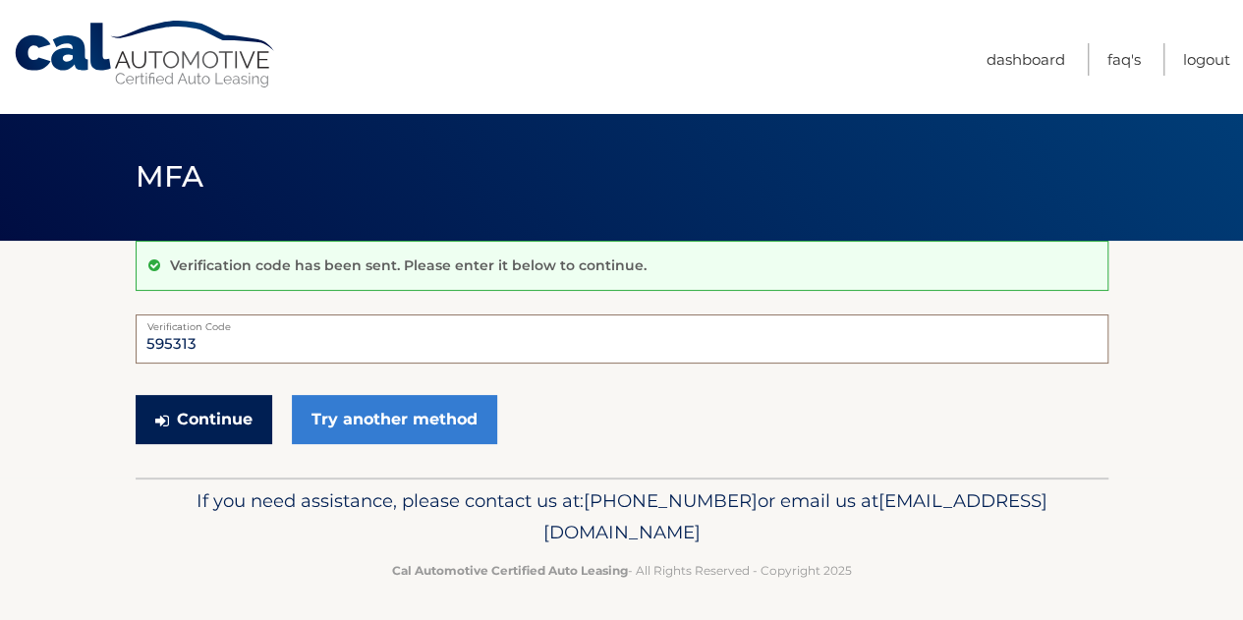
type input "595313"
click at [230, 401] on button "Continue" at bounding box center [204, 419] width 137 height 49
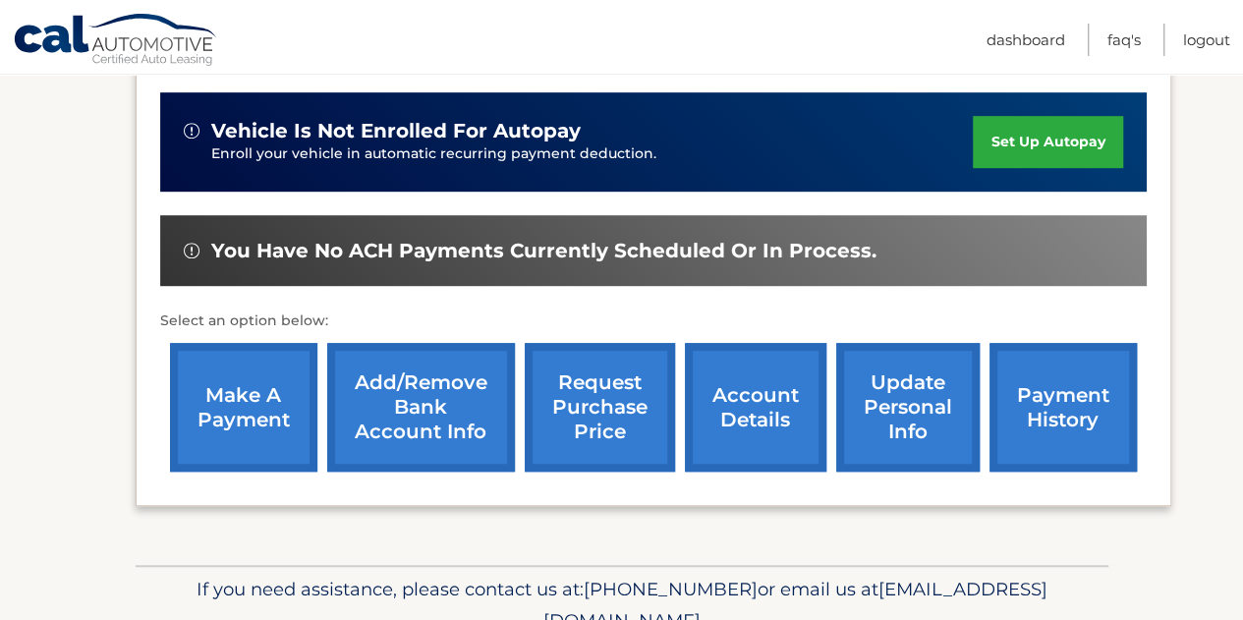
scroll to position [478, 0]
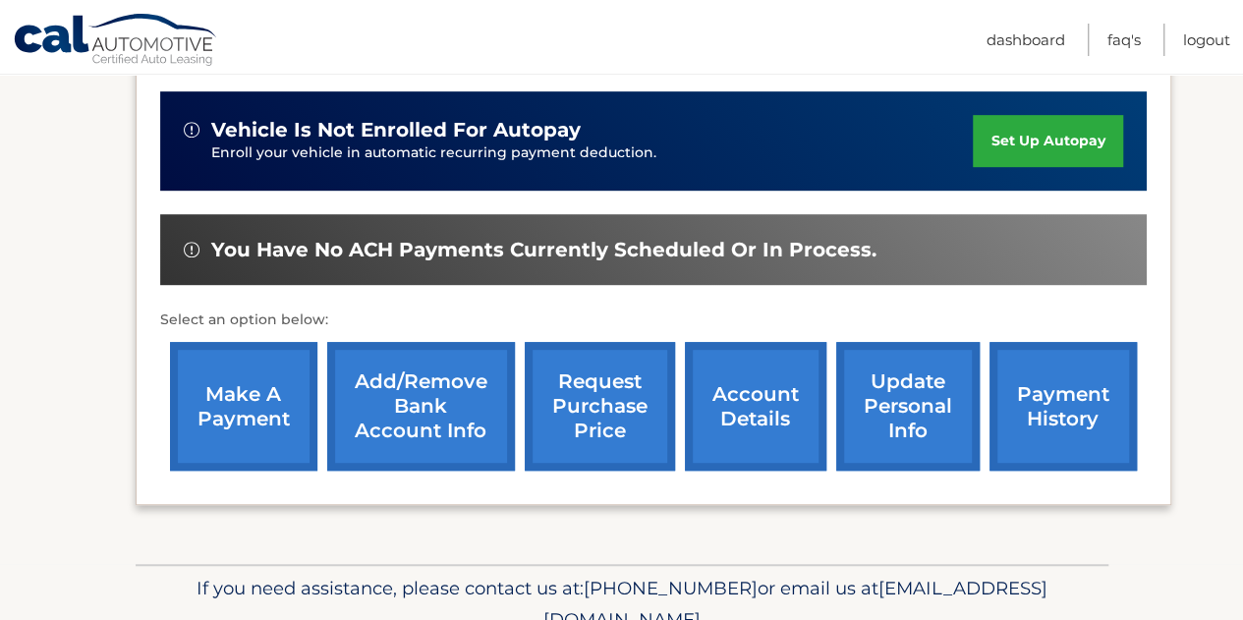
click at [914, 419] on link "update personal info" at bounding box center [907, 406] width 143 height 129
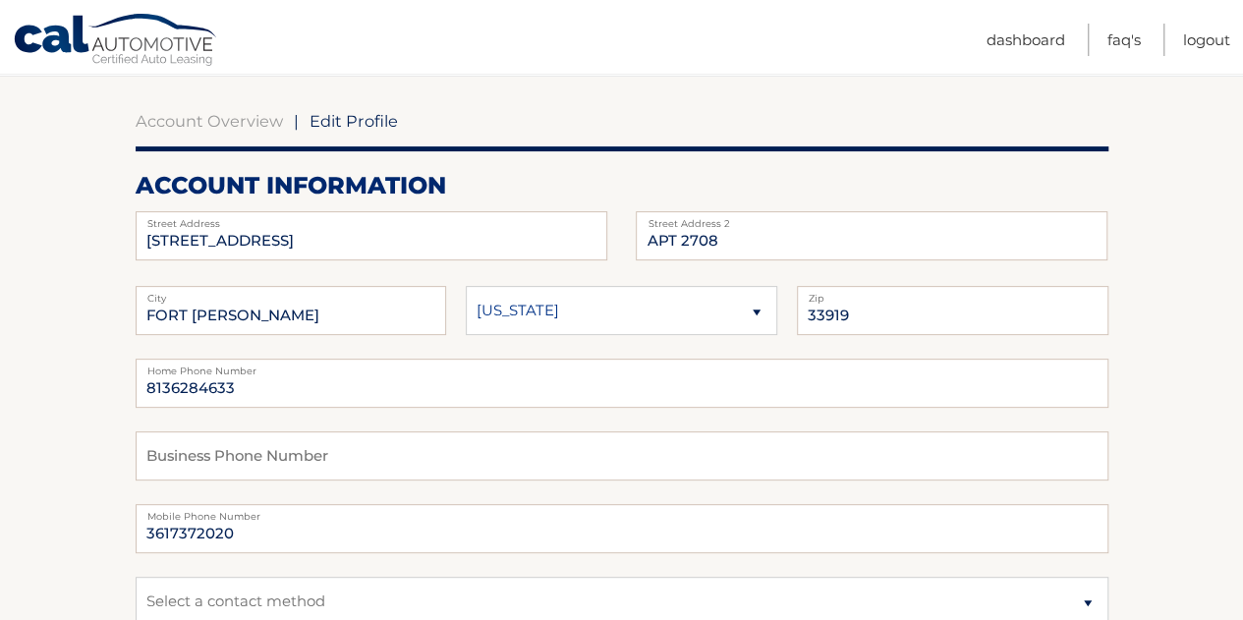
scroll to position [208, 0]
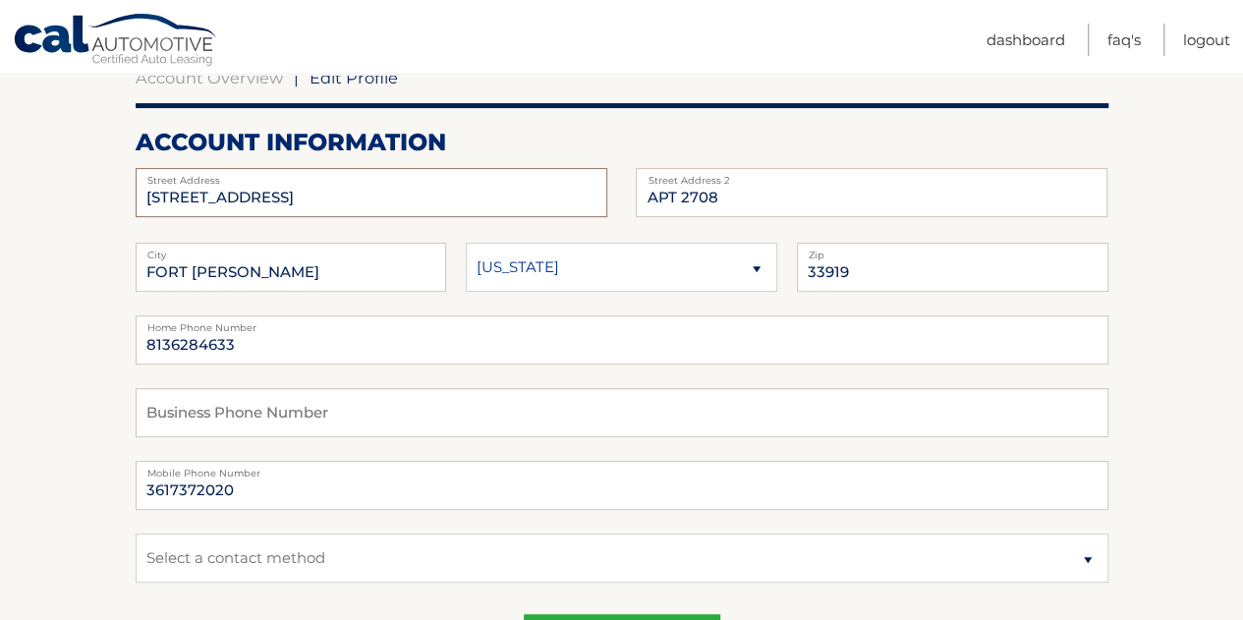
click at [374, 207] on input "[STREET_ADDRESS]" at bounding box center [372, 192] width 472 height 49
type input "9"
type input "[STREET_ADDRESS]"
click at [804, 201] on input "APT 2708" at bounding box center [872, 192] width 472 height 49
type input "A"
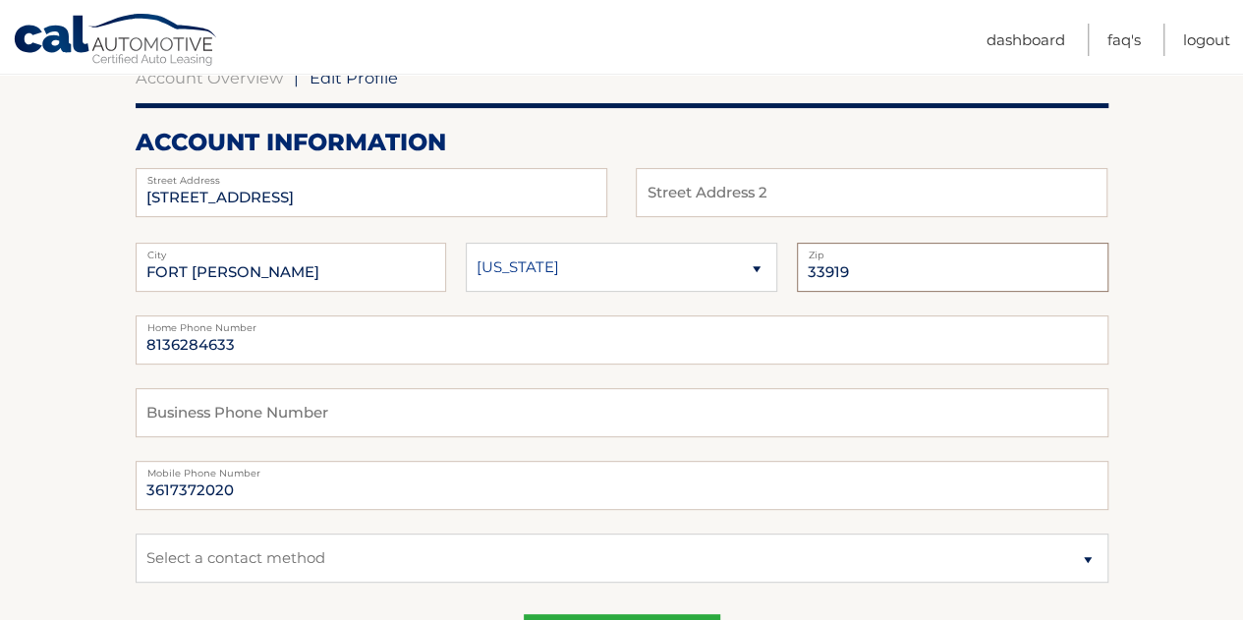
click at [865, 270] on input "33919" at bounding box center [953, 267] width 312 height 49
type input "33917"
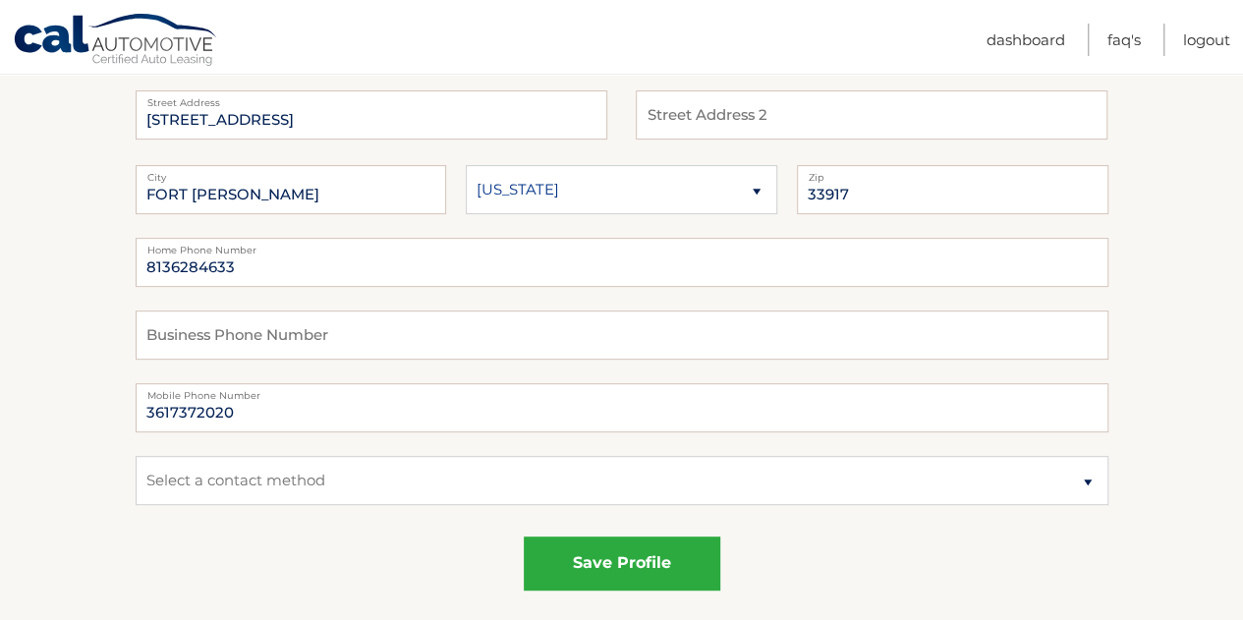
scroll to position [310, 0]
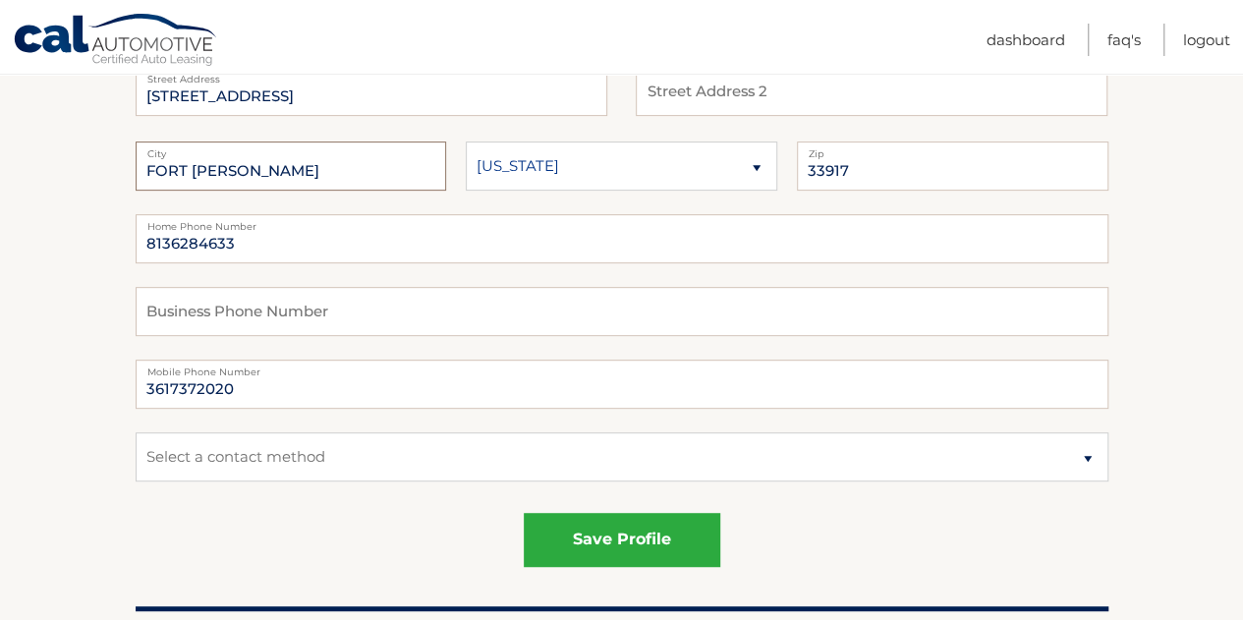
click at [151, 174] on input "FORT [PERSON_NAME]" at bounding box center [292, 166] width 312 height 49
click at [298, 170] on input "[GEOGRAPHIC_DATA][PERSON_NAME]" at bounding box center [292, 166] width 312 height 49
type input "[GEOGRAPHIC_DATA][PERSON_NAME]"
click at [417, 495] on fieldset "8136284633 Home Phone Number Business Phone Number 3617372020 Mobile Phone Numb…" at bounding box center [622, 359] width 973 height 291
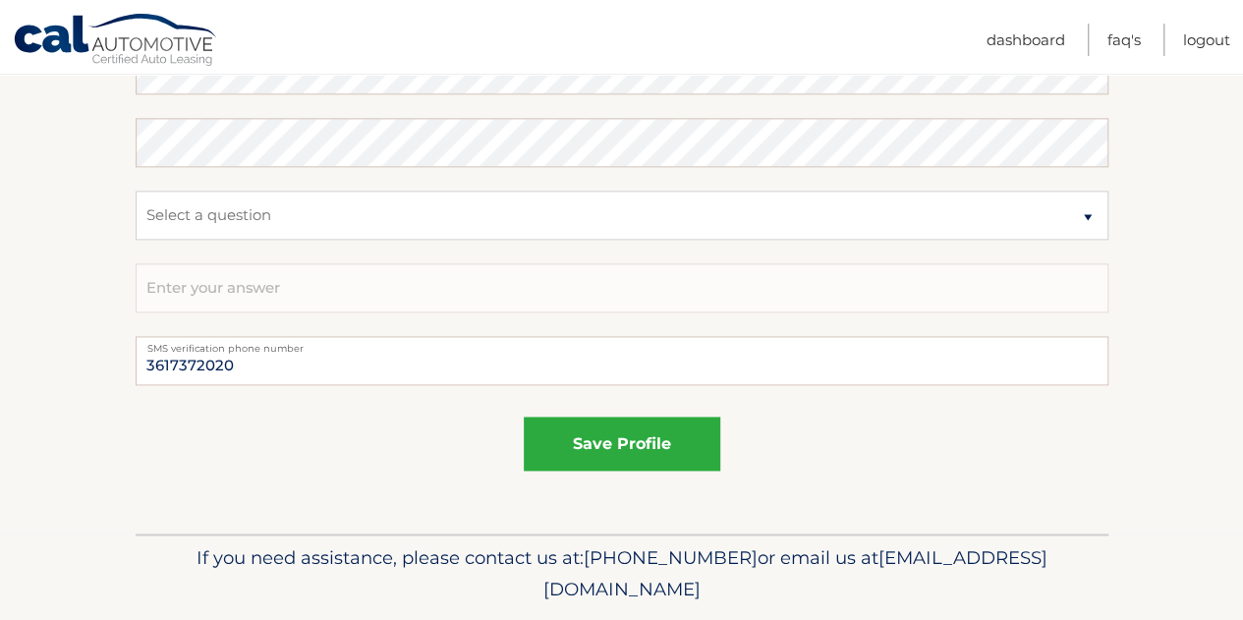
scroll to position [1229, 0]
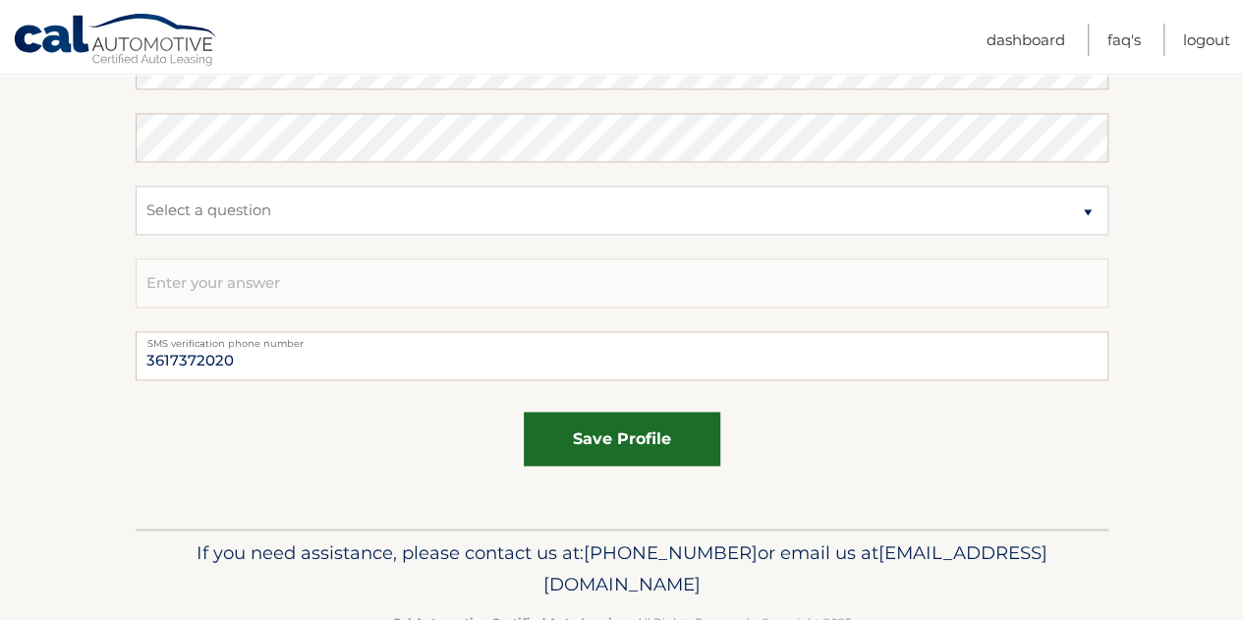
click at [659, 435] on button "save profile" at bounding box center [622, 439] width 197 height 54
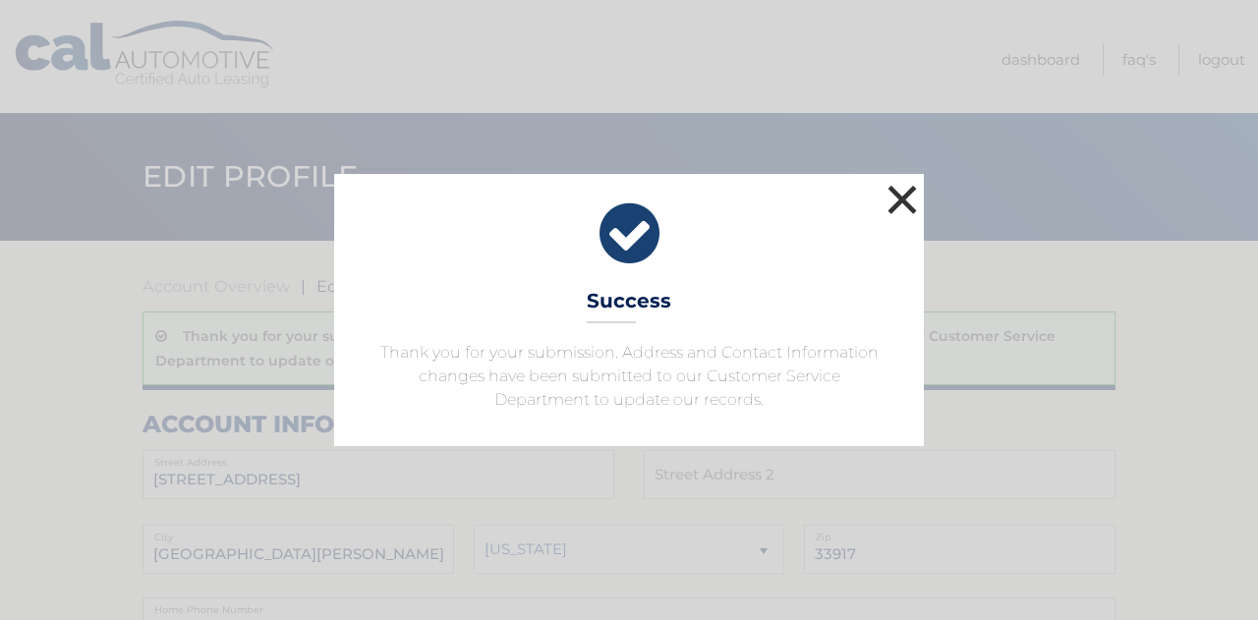
click at [909, 203] on button "×" at bounding box center [902, 199] width 39 height 39
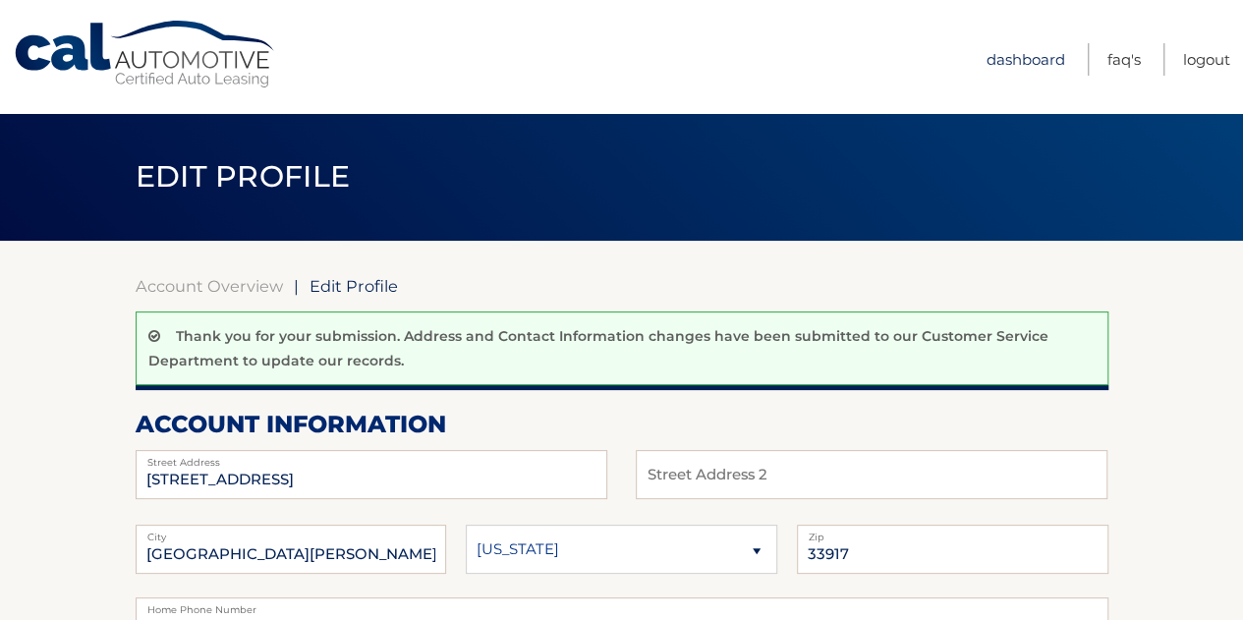
click at [1024, 52] on link "Dashboard" at bounding box center [1026, 59] width 79 height 32
